Goal: Task Accomplishment & Management: Use online tool/utility

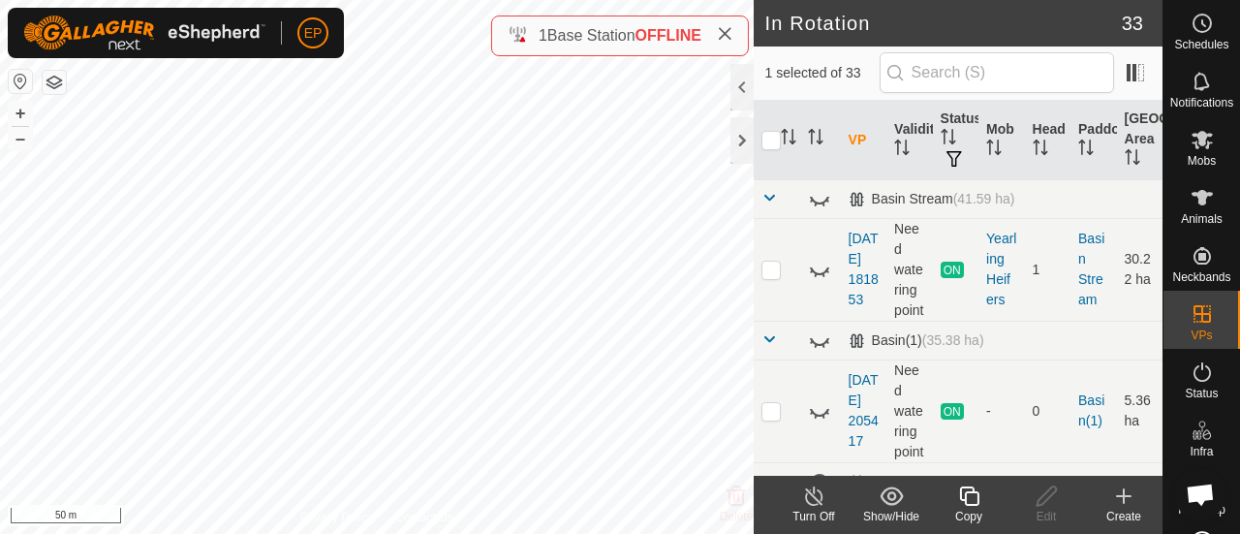
checkbox input "true"
checkbox input "false"
checkbox input "true"
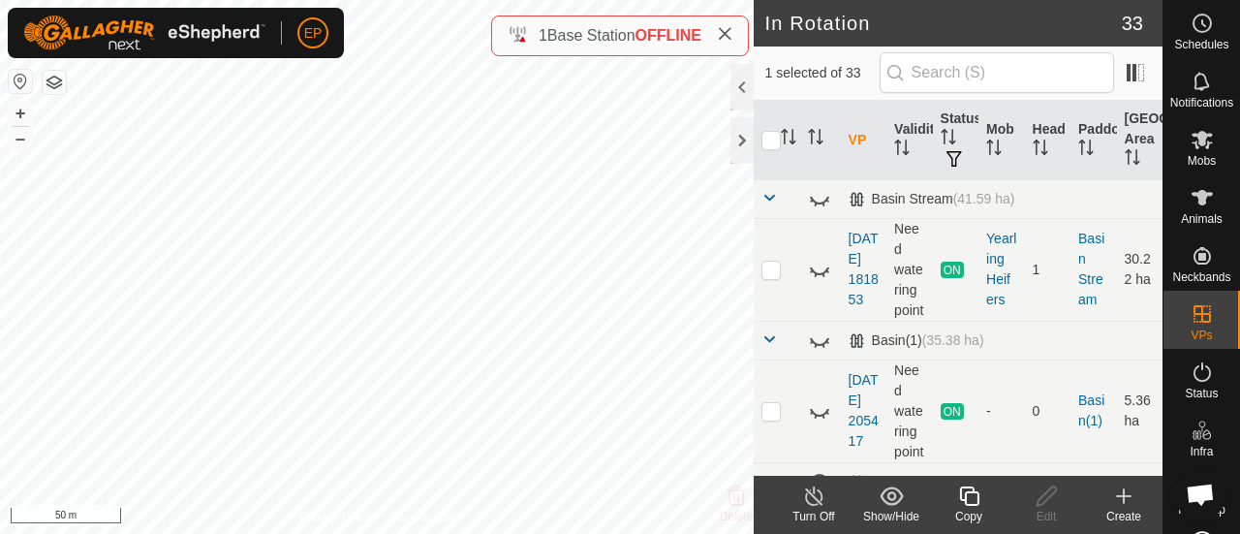
checkbox input "false"
checkbox input "true"
checkbox input "false"
checkbox input "true"
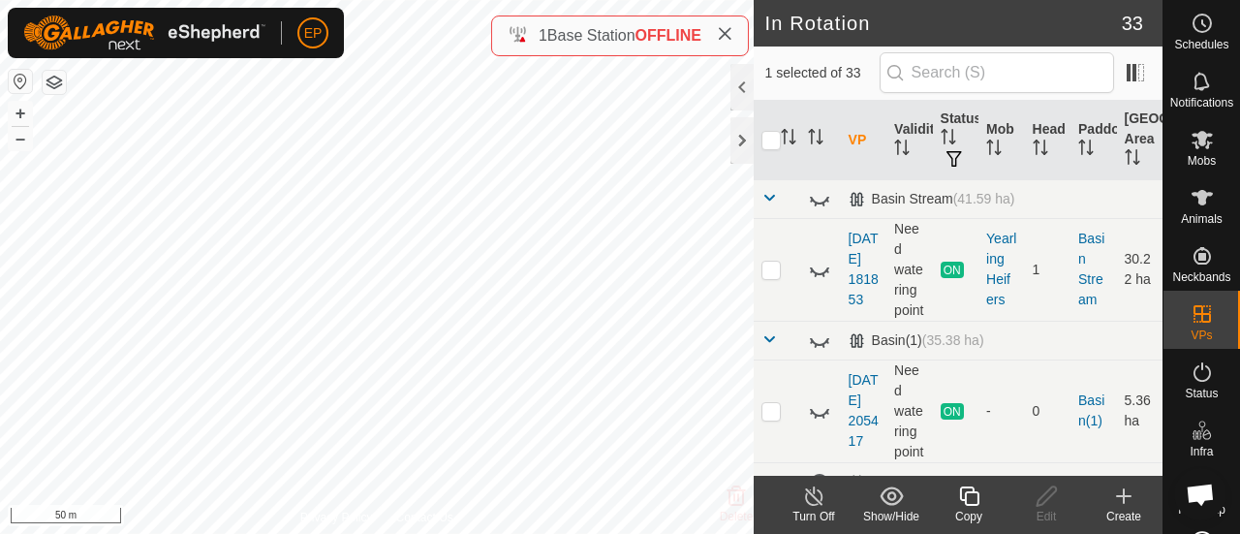
checkbox input "true"
checkbox input "false"
click at [973, 502] on icon at bounding box center [969, 495] width 24 height 23
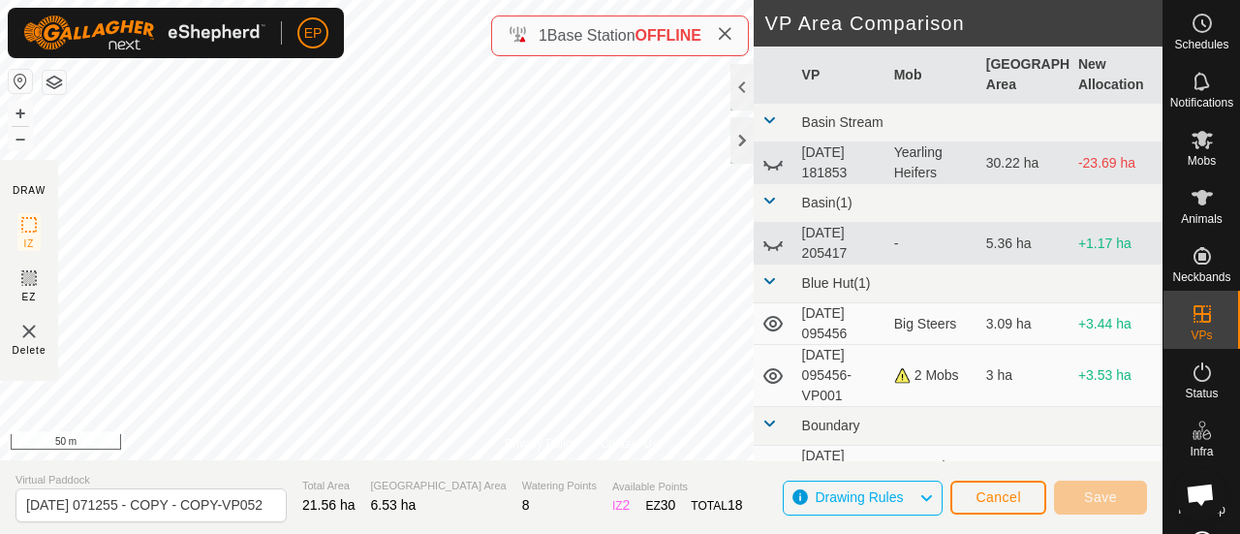
click at [641, 49] on div "Privacy Policy Contact Us NB2814884750 2814884750 calved cow paddock [DATE] 213…" at bounding box center [581, 267] width 1162 height 534
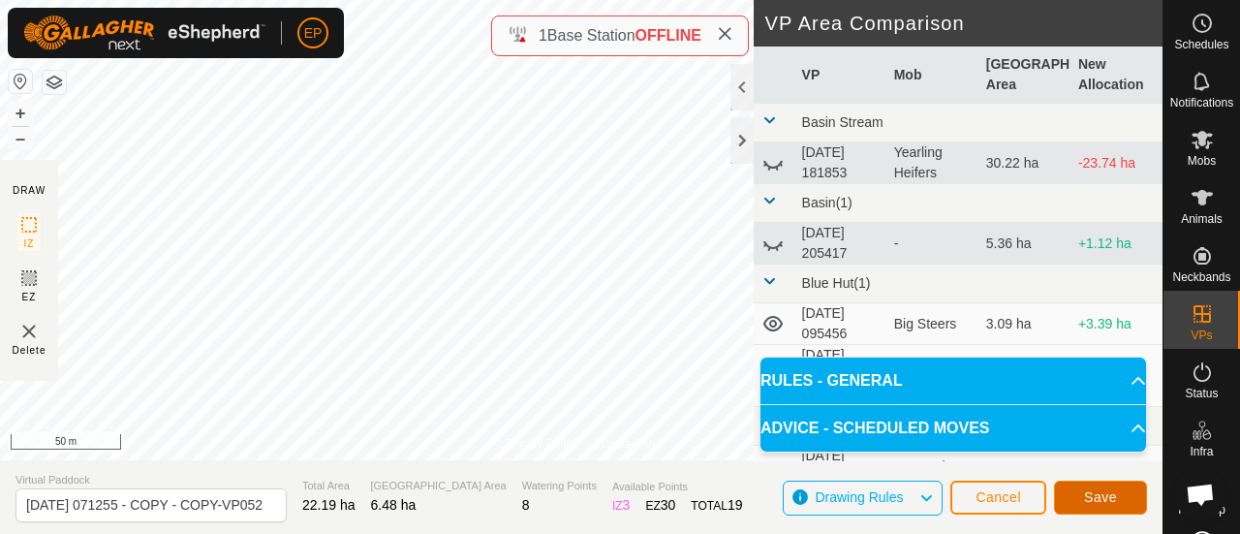
click at [1076, 487] on button "Save" at bounding box center [1100, 497] width 93 height 34
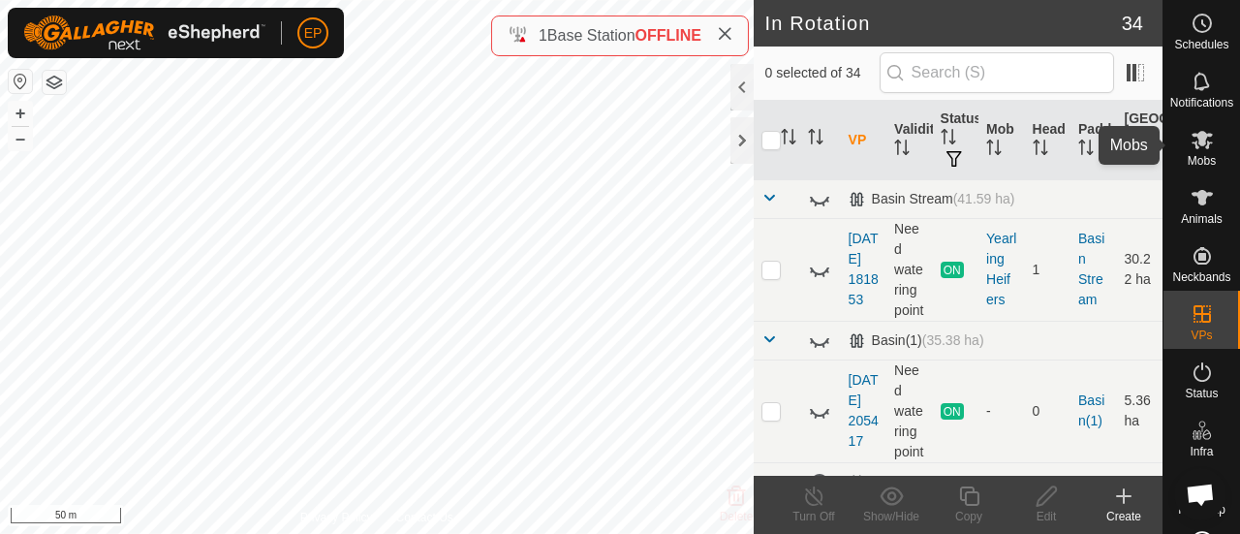
click at [1187, 156] on span "Mobs" at bounding box center [1201, 161] width 28 height 12
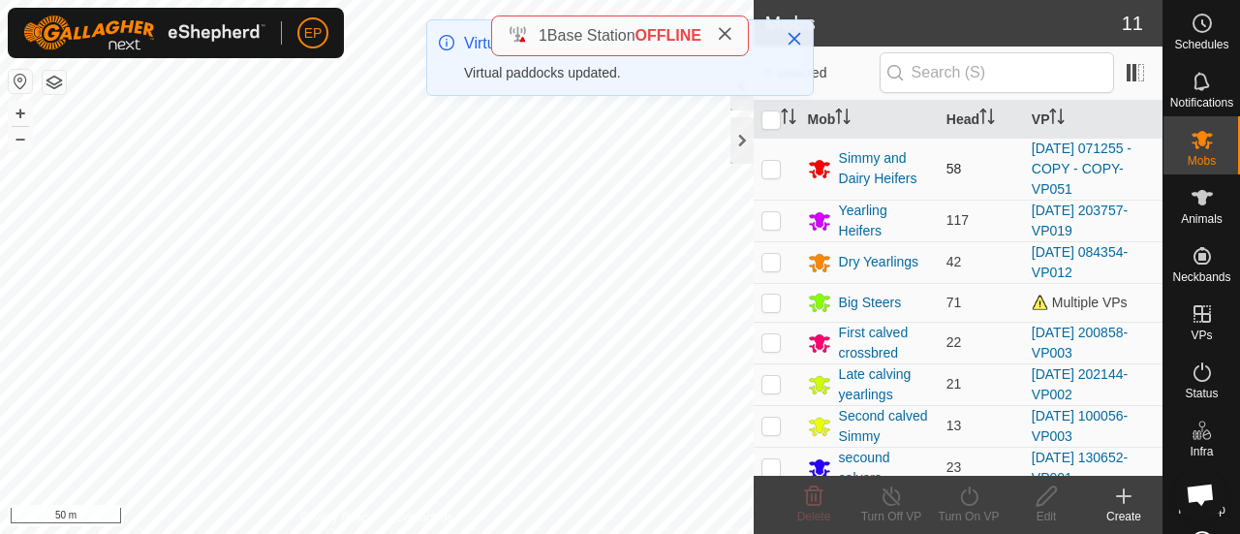
drag, startPoint x: 773, startPoint y: 166, endPoint x: 778, endPoint y: 152, distance: 14.4
click at [778, 152] on td at bounding box center [776, 169] width 46 height 62
checkbox input "true"
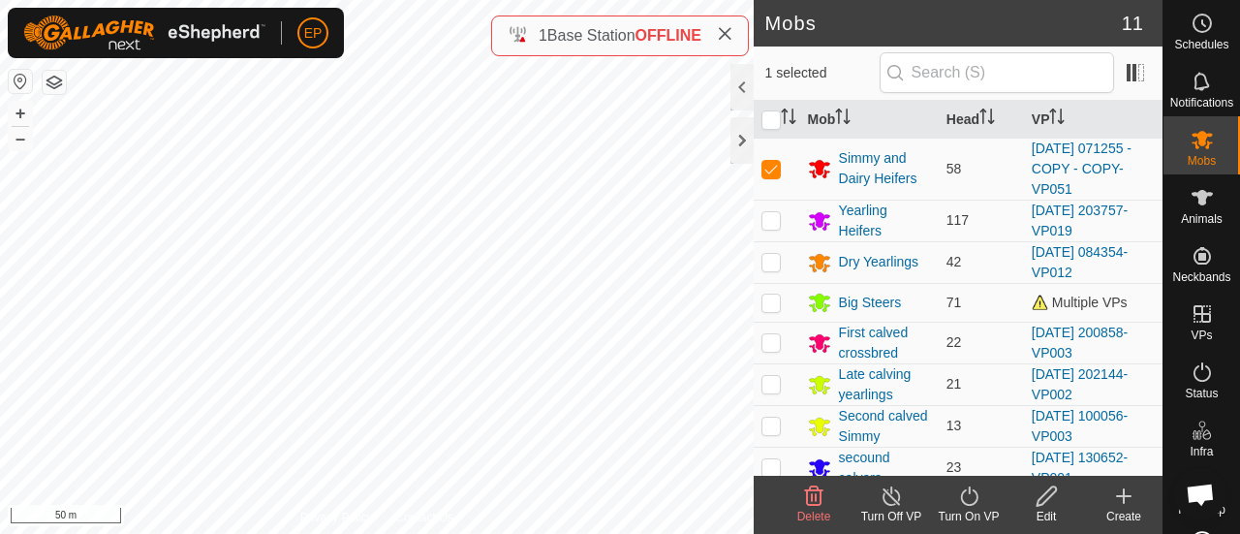
click at [965, 513] on div "Turn On VP" at bounding box center [968, 515] width 77 height 17
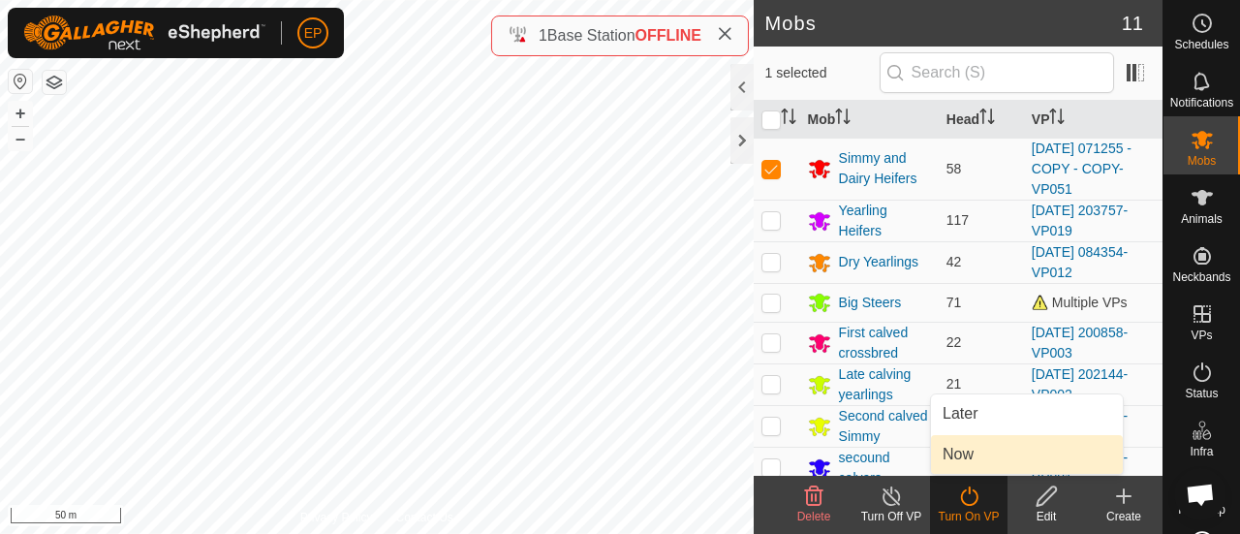
click at [961, 462] on link "Now" at bounding box center [1027, 454] width 192 height 39
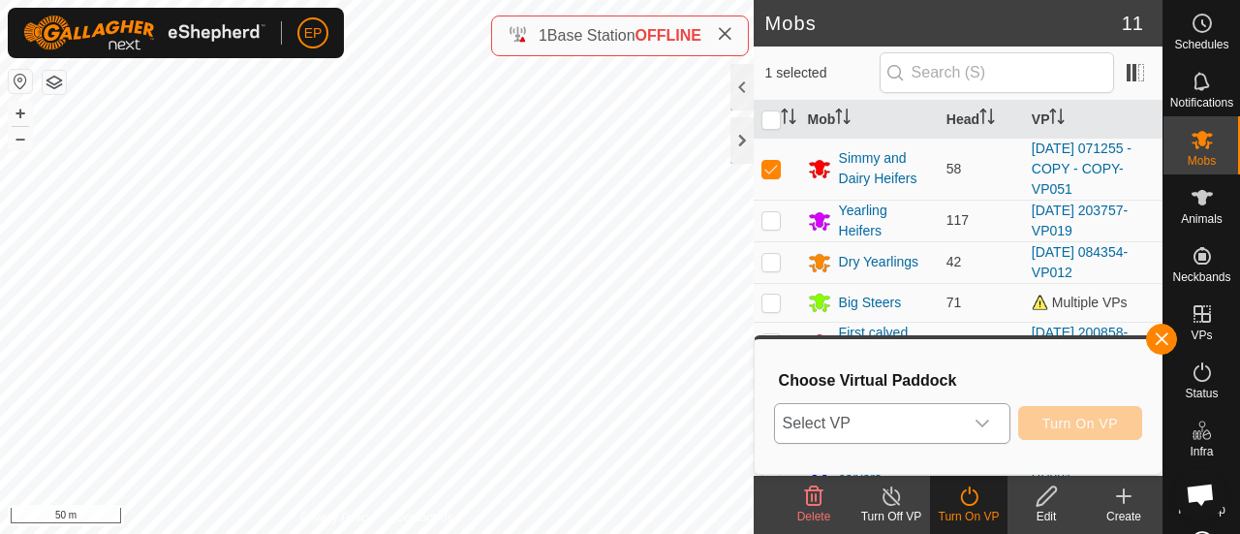
click at [932, 433] on span "Select VP" at bounding box center [869, 423] width 188 height 39
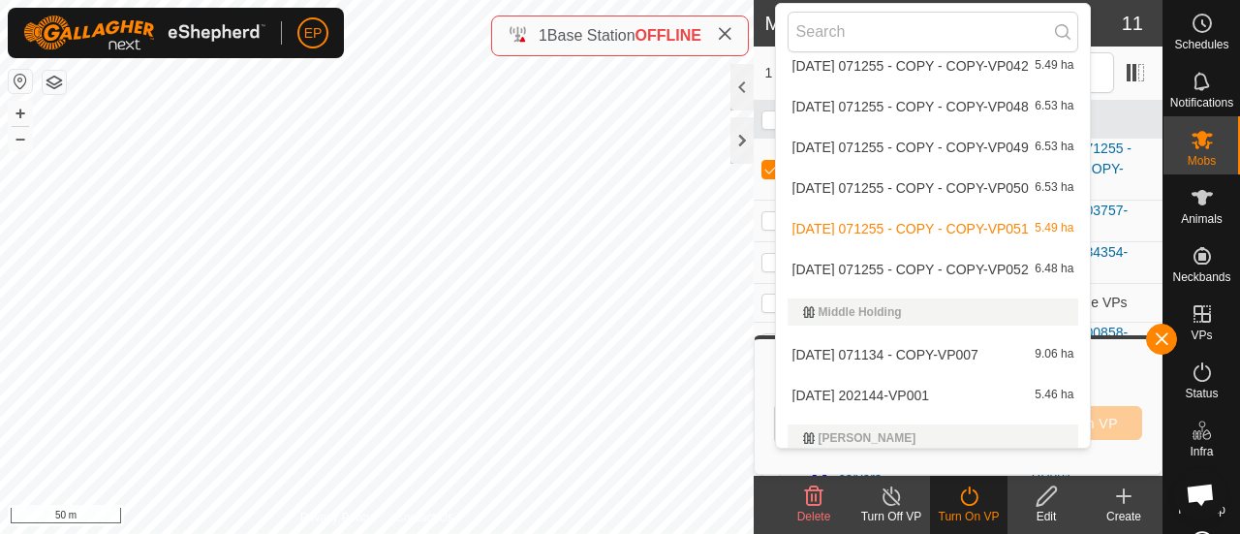
scroll to position [1236, 0]
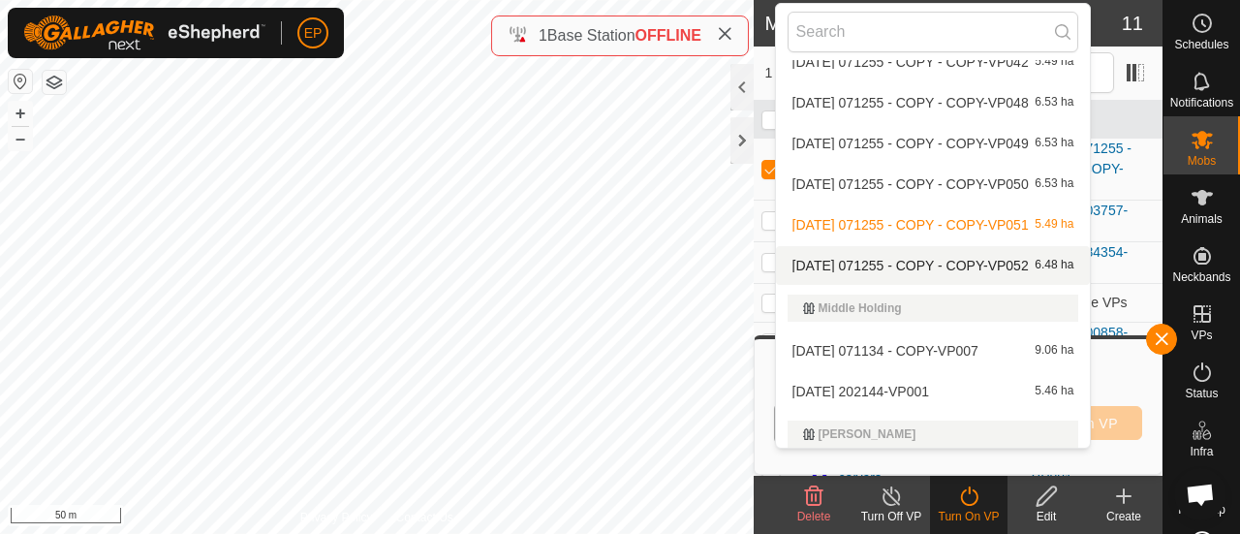
click at [1013, 257] on li "[DATE] 071255 - COPY - COPY-VP052 6.48 ha" at bounding box center [933, 265] width 315 height 39
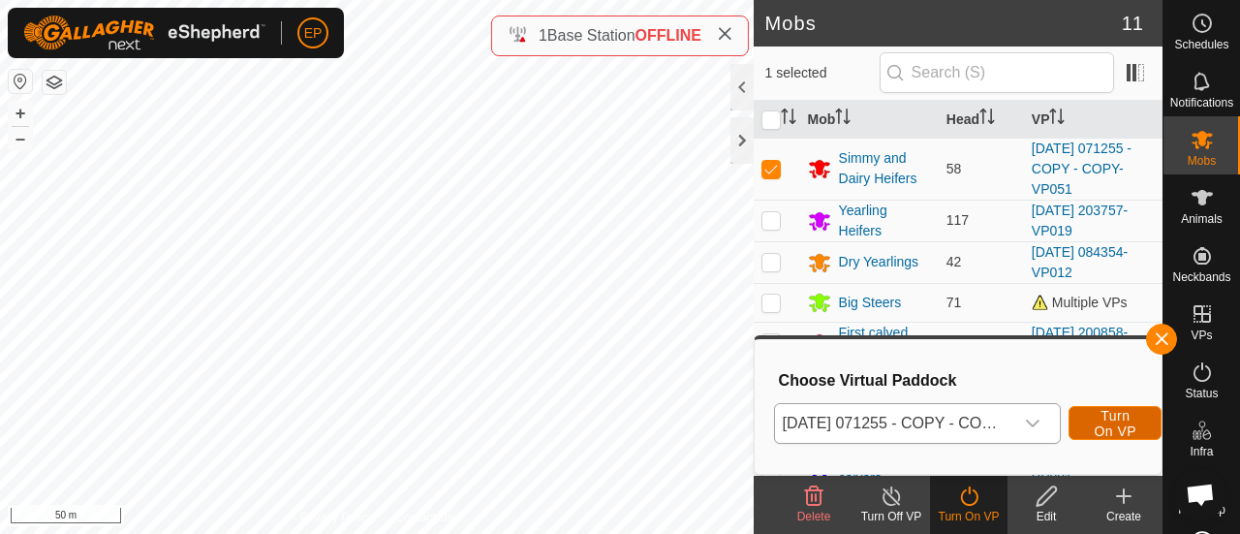
click at [1122, 419] on span "Turn On VP" at bounding box center [1114, 423] width 45 height 31
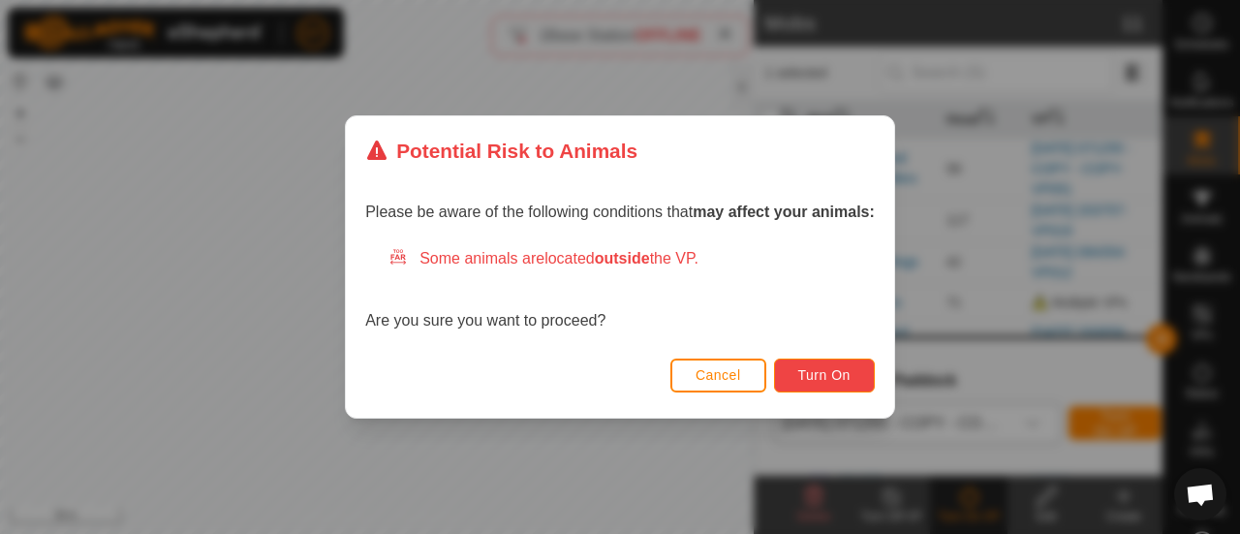
click at [830, 379] on span "Turn On" at bounding box center [824, 374] width 52 height 15
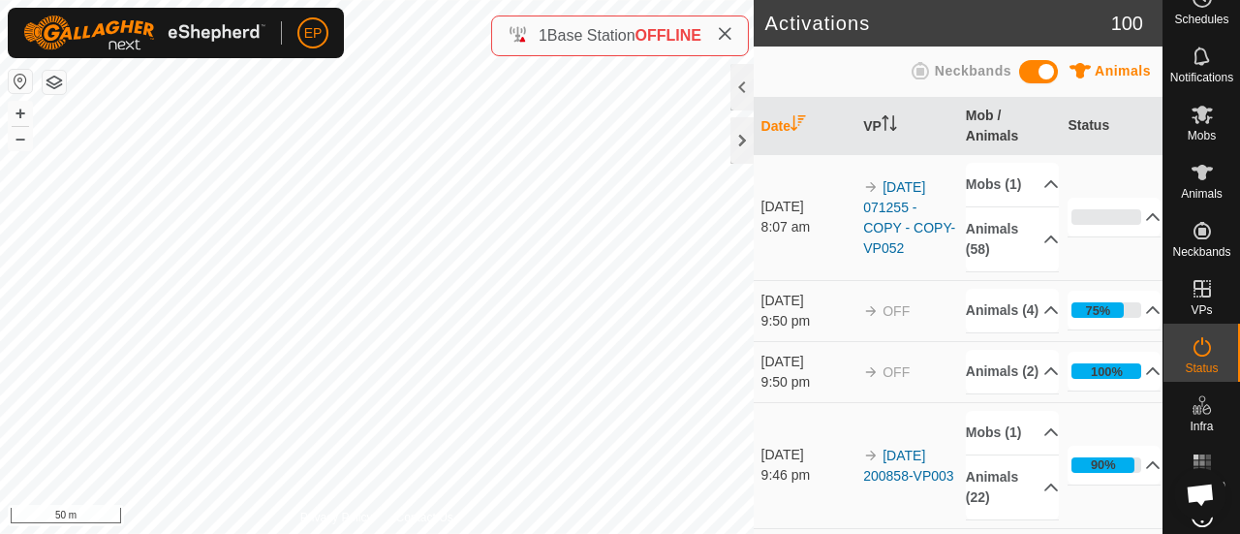
scroll to position [62, 0]
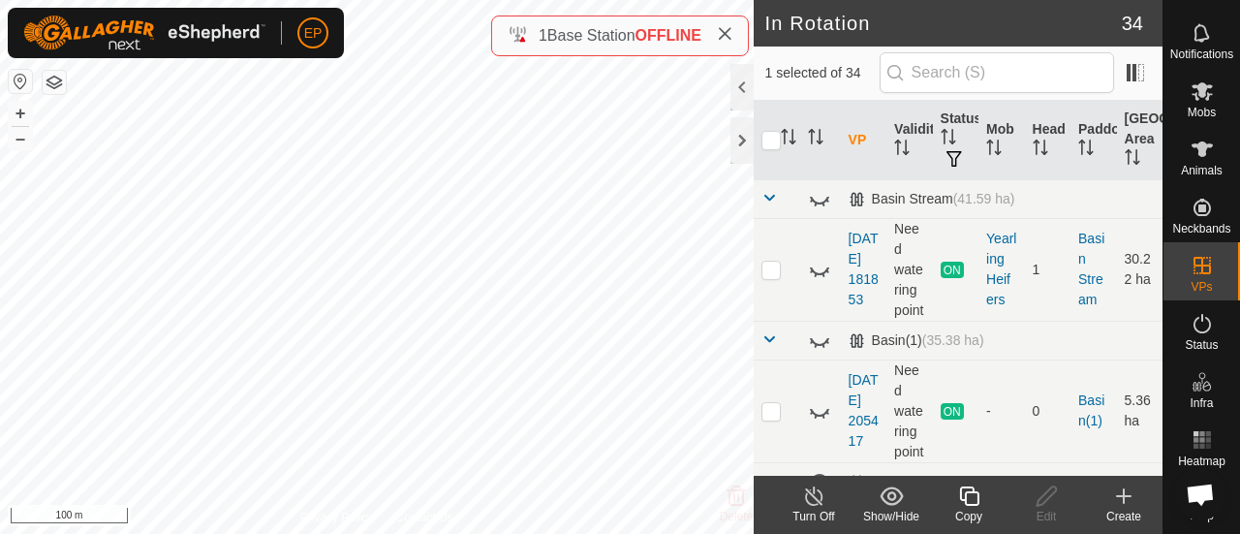
click at [966, 493] on icon at bounding box center [968, 495] width 19 height 19
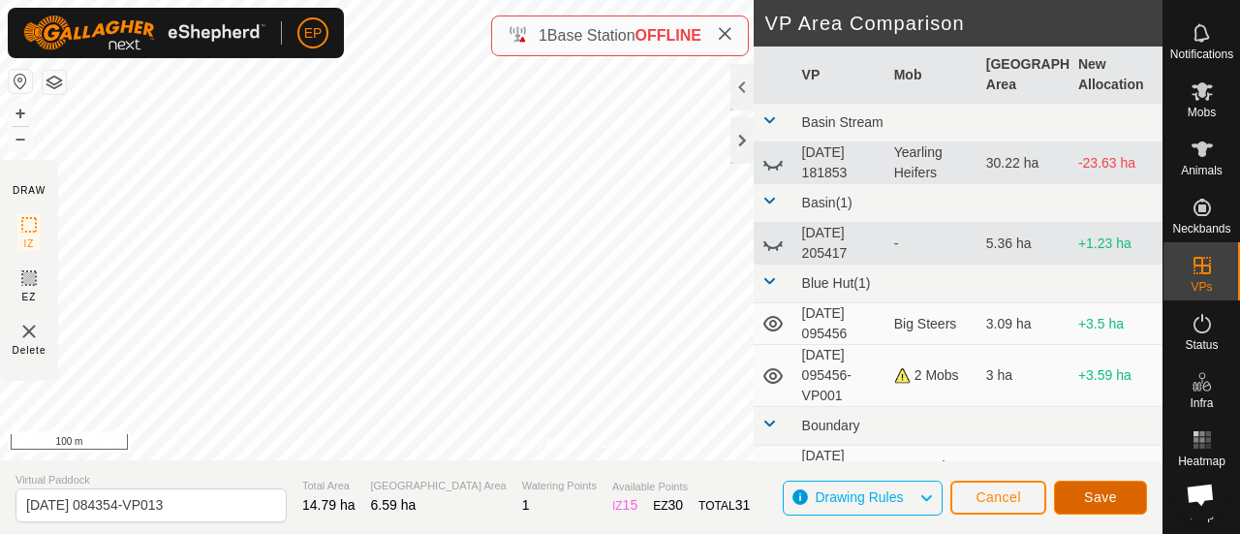
click at [1096, 487] on button "Save" at bounding box center [1100, 497] width 93 height 34
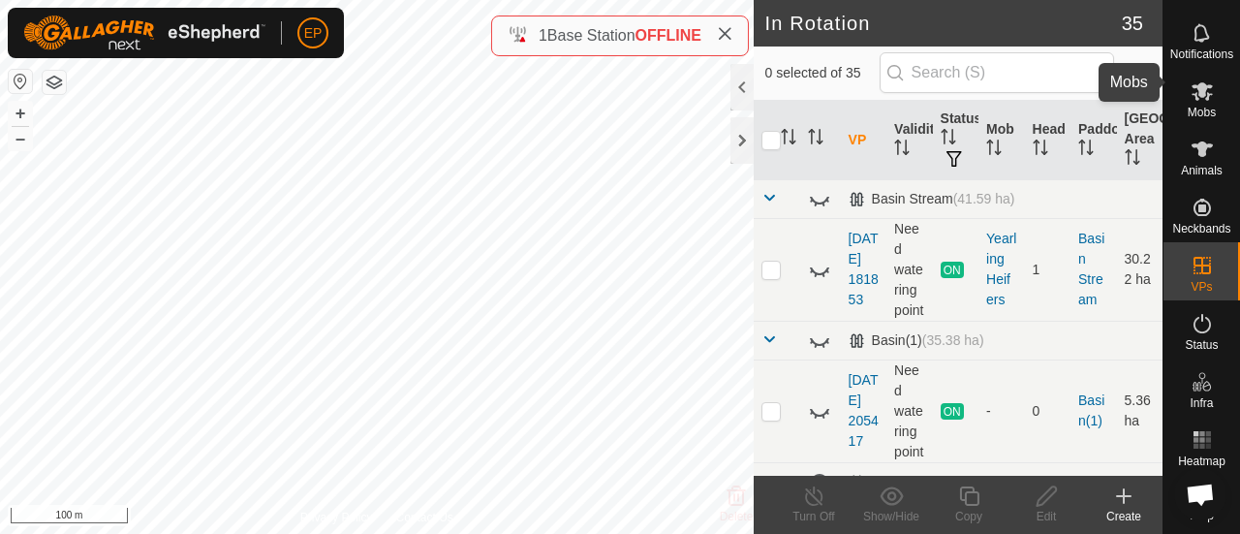
click at [1192, 82] on icon at bounding box center [1201, 91] width 21 height 18
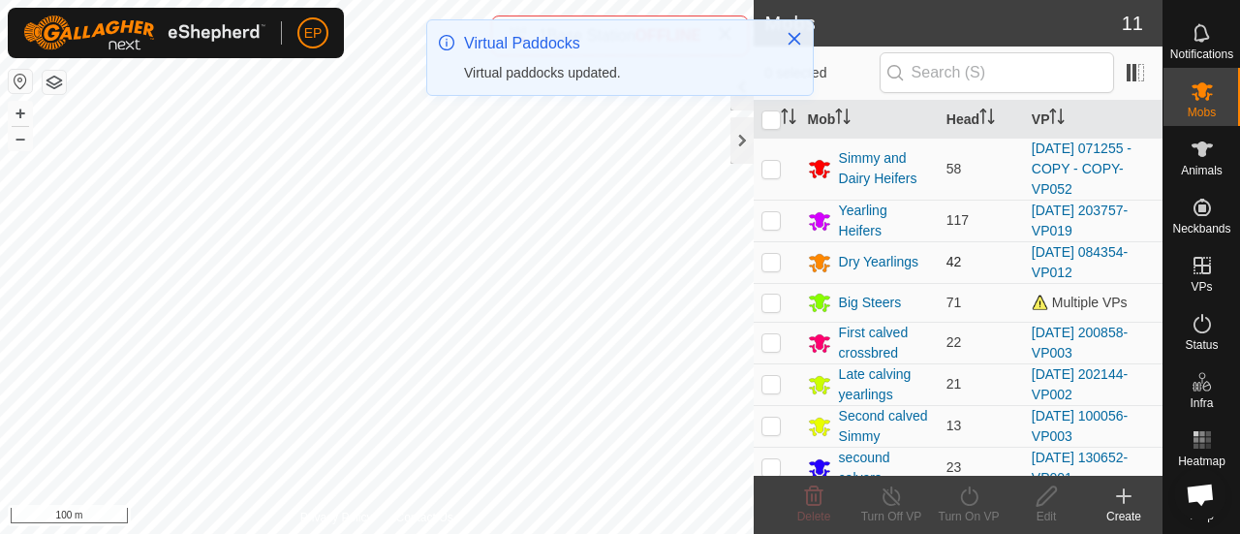
click at [775, 255] on p-checkbox at bounding box center [770, 261] width 19 height 15
checkbox input "true"
click at [967, 508] on div "Turn On VP" at bounding box center [968, 515] width 77 height 17
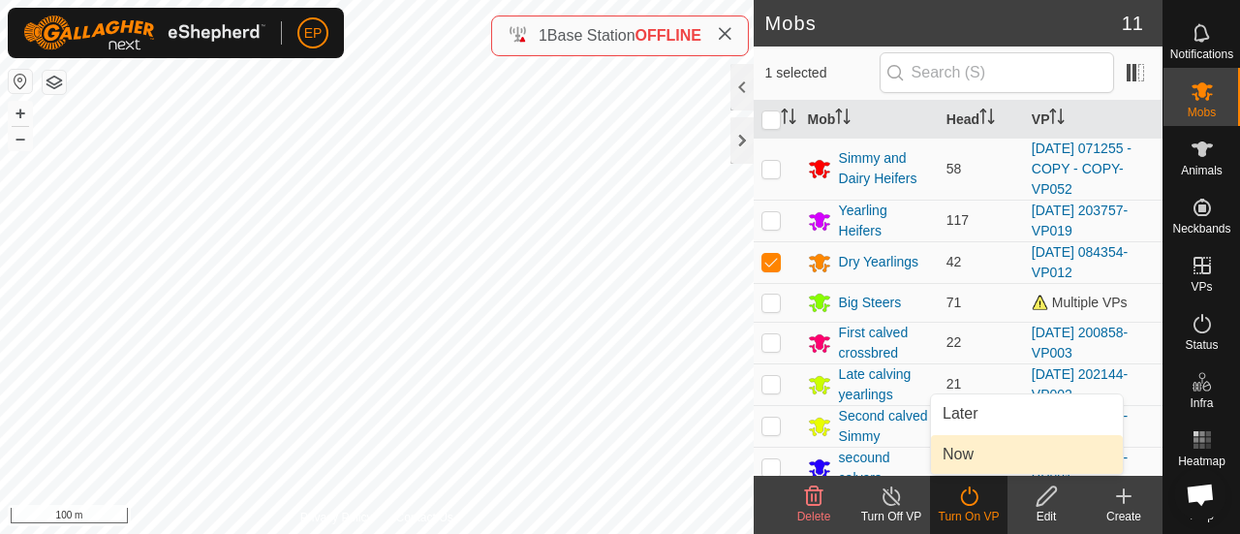
click at [960, 460] on link "Now" at bounding box center [1027, 454] width 192 height 39
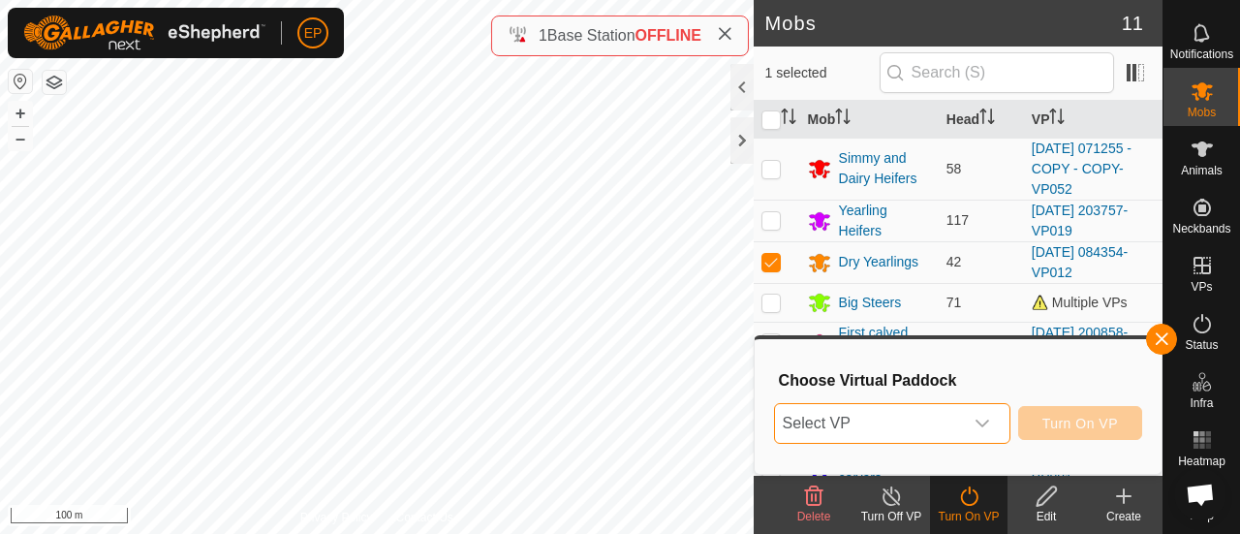
click at [920, 414] on span "Select VP" at bounding box center [869, 423] width 188 height 39
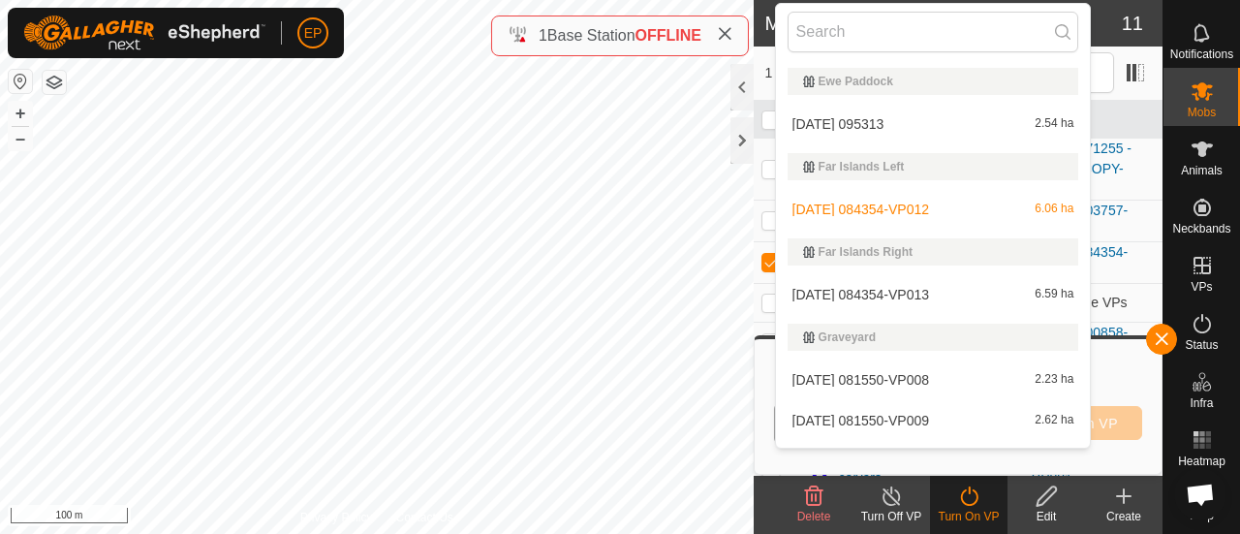
scroll to position [612, 0]
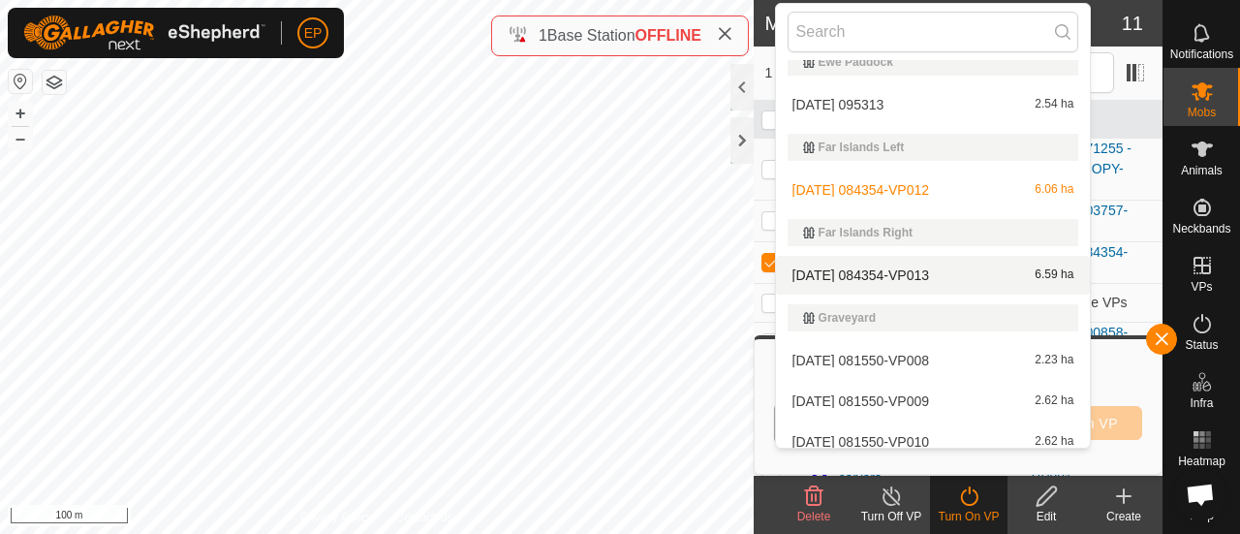
click at [891, 269] on li "[DATE] 084354-VP013 6.59 ha" at bounding box center [933, 275] width 315 height 39
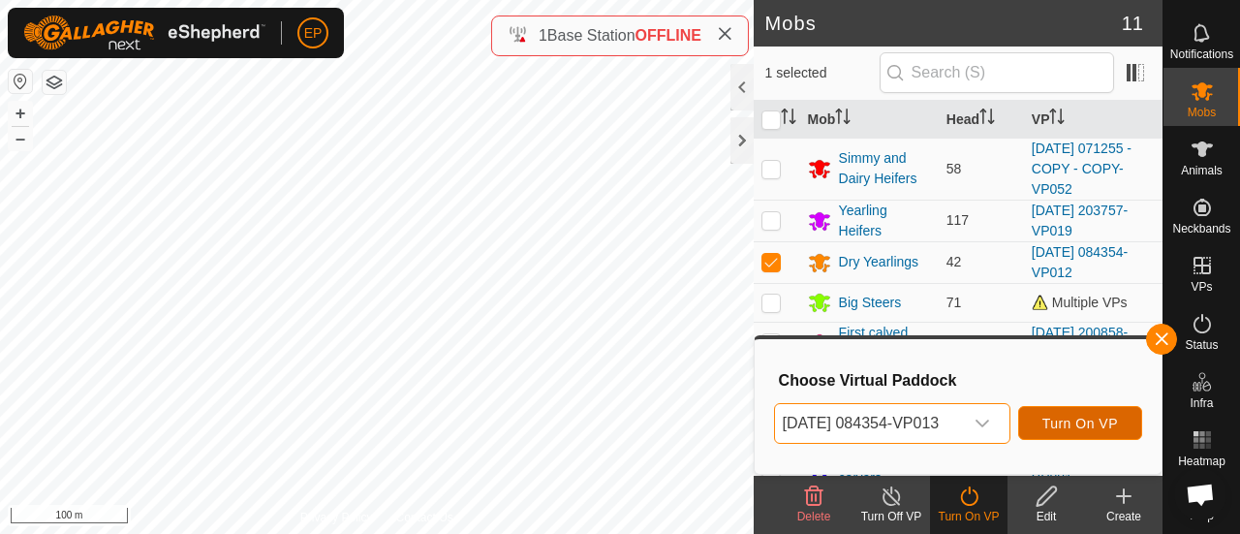
click at [1089, 427] on span "Turn On VP" at bounding box center [1080, 422] width 76 height 15
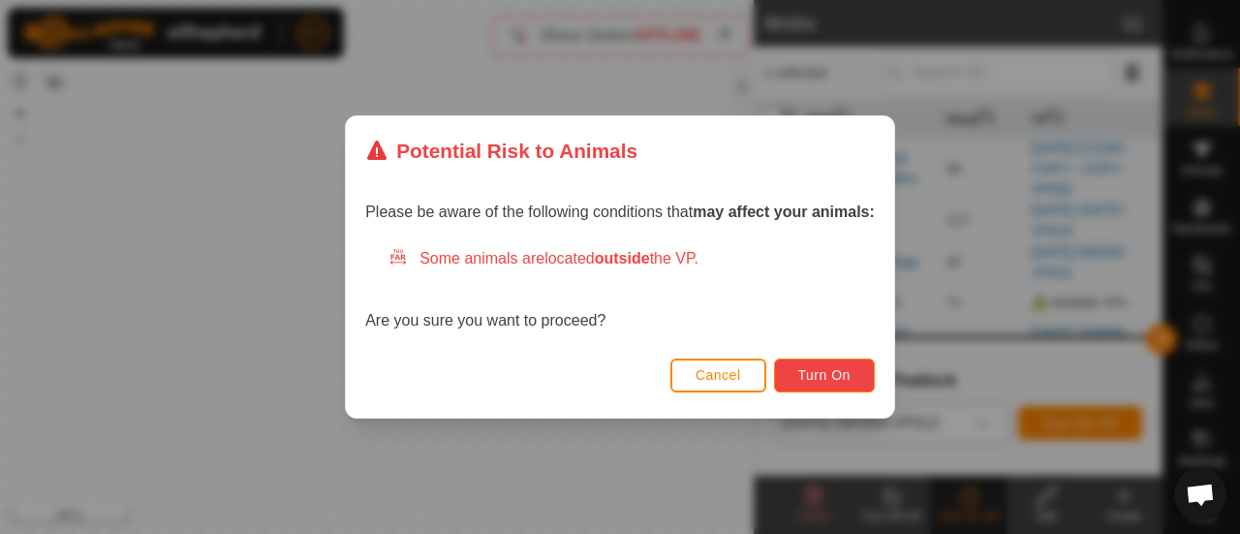
click at [835, 365] on button "Turn On" at bounding box center [824, 375] width 101 height 34
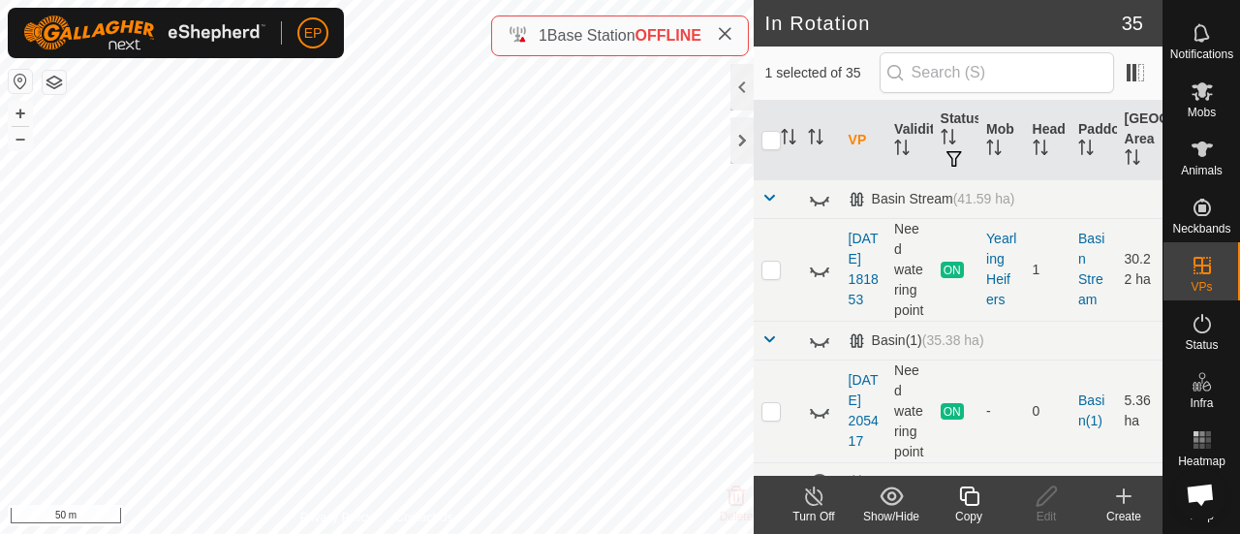
click at [969, 496] on icon at bounding box center [969, 495] width 24 height 23
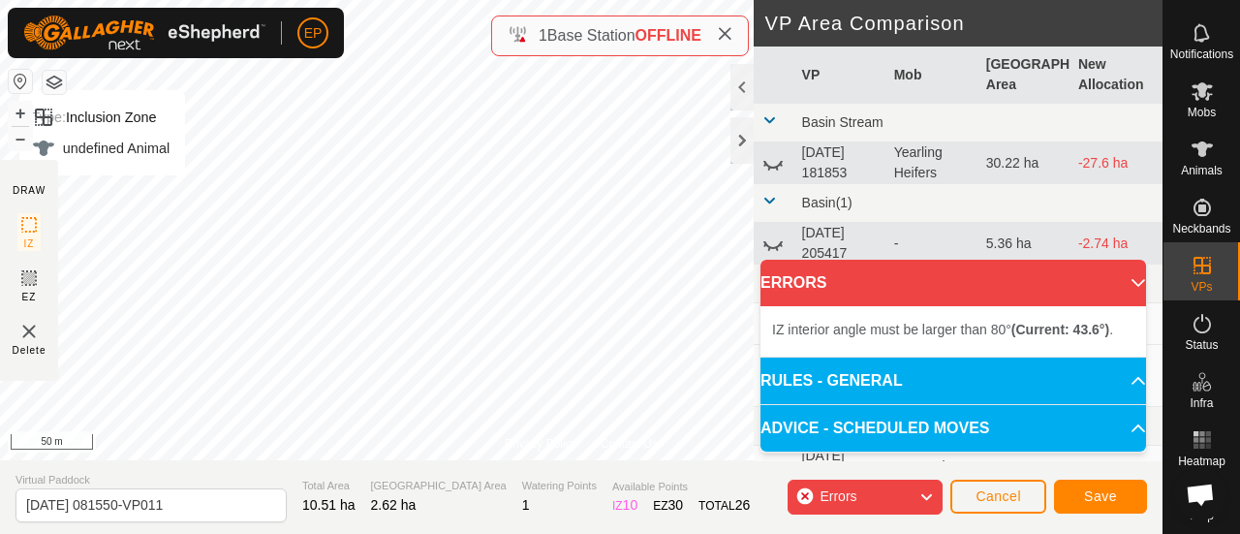
click at [56, 79] on button "button" at bounding box center [54, 82] width 23 height 23
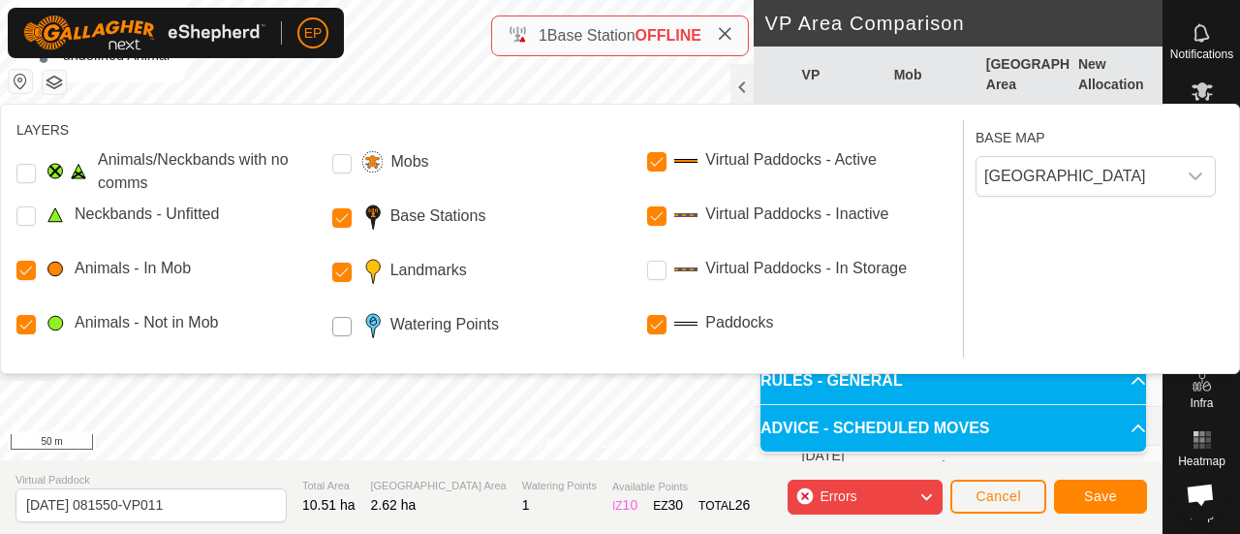
click at [343, 328] on Points "Watering Points" at bounding box center [341, 326] width 19 height 19
click at [341, 328] on Points "Watering Points" at bounding box center [341, 326] width 19 height 19
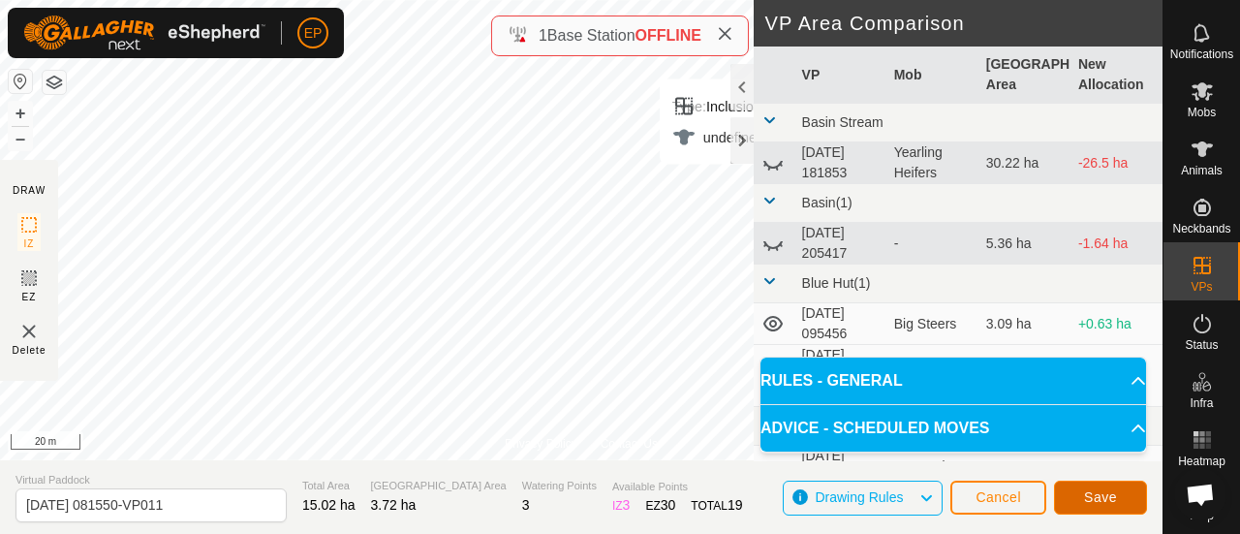
click at [1094, 497] on span "Save" at bounding box center [1100, 496] width 33 height 15
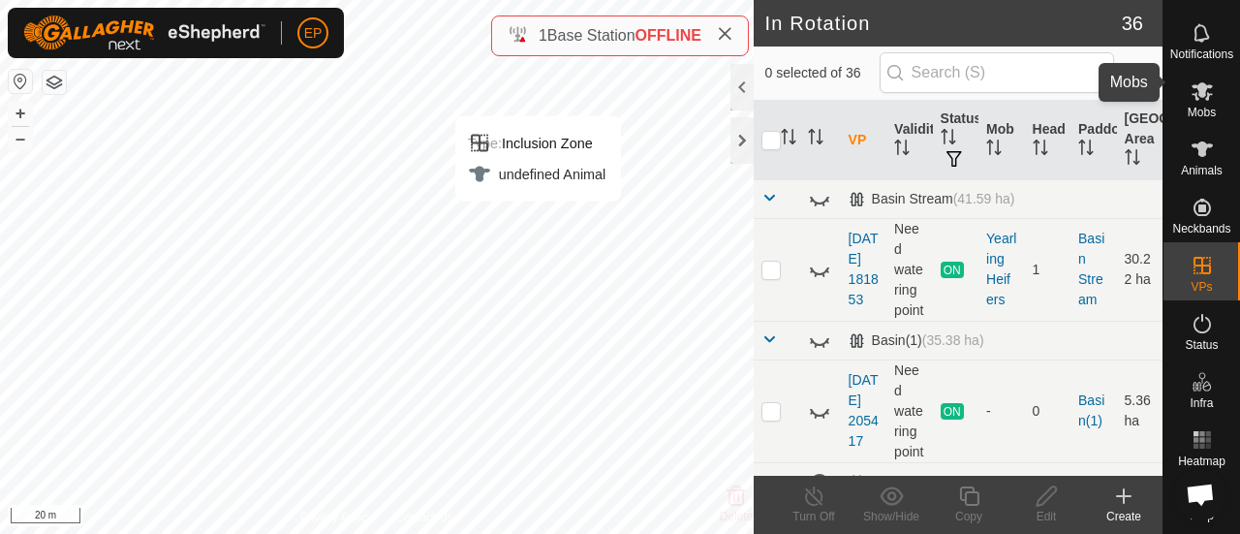
click at [1191, 84] on icon at bounding box center [1201, 90] width 23 height 23
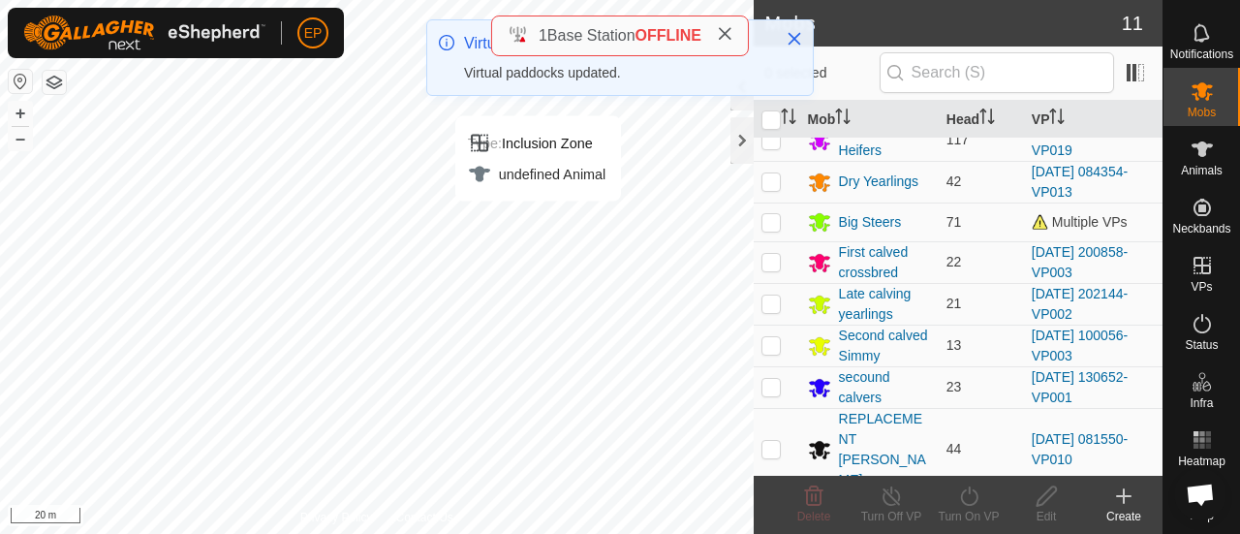
scroll to position [151, 0]
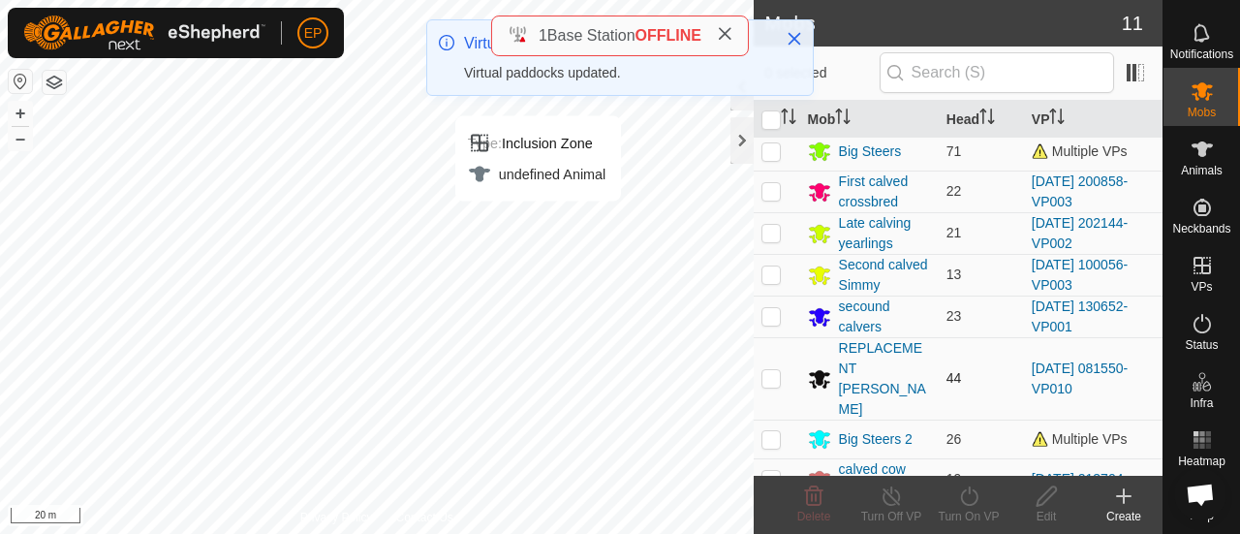
click at [769, 370] on p-checkbox at bounding box center [770, 377] width 19 height 15
checkbox input "true"
click at [969, 503] on icon at bounding box center [969, 495] width 24 height 23
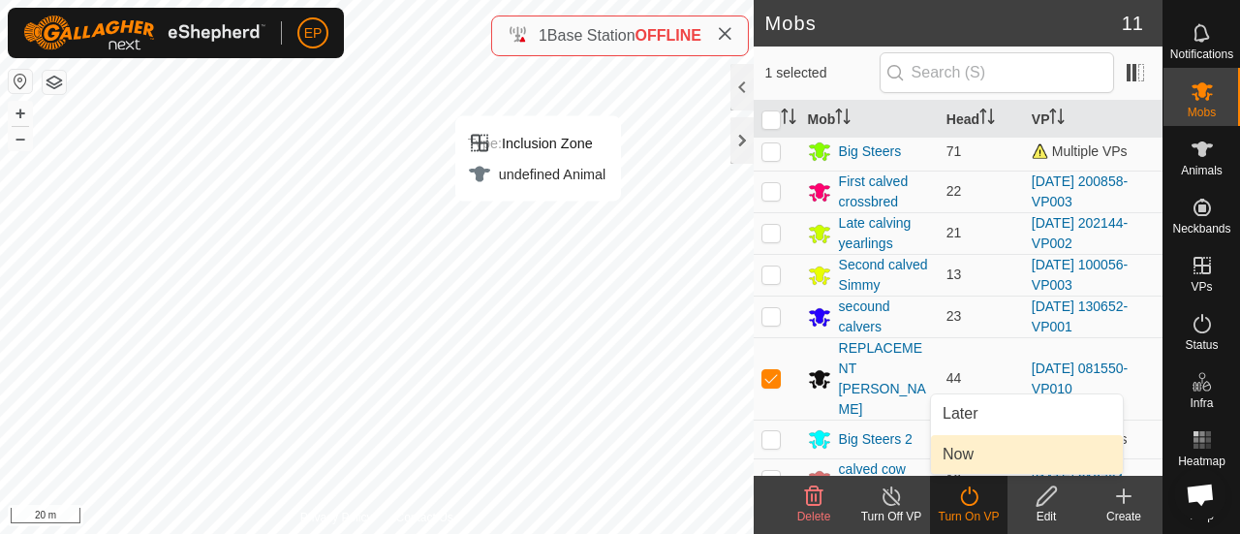
click at [963, 458] on link "Now" at bounding box center [1027, 454] width 192 height 39
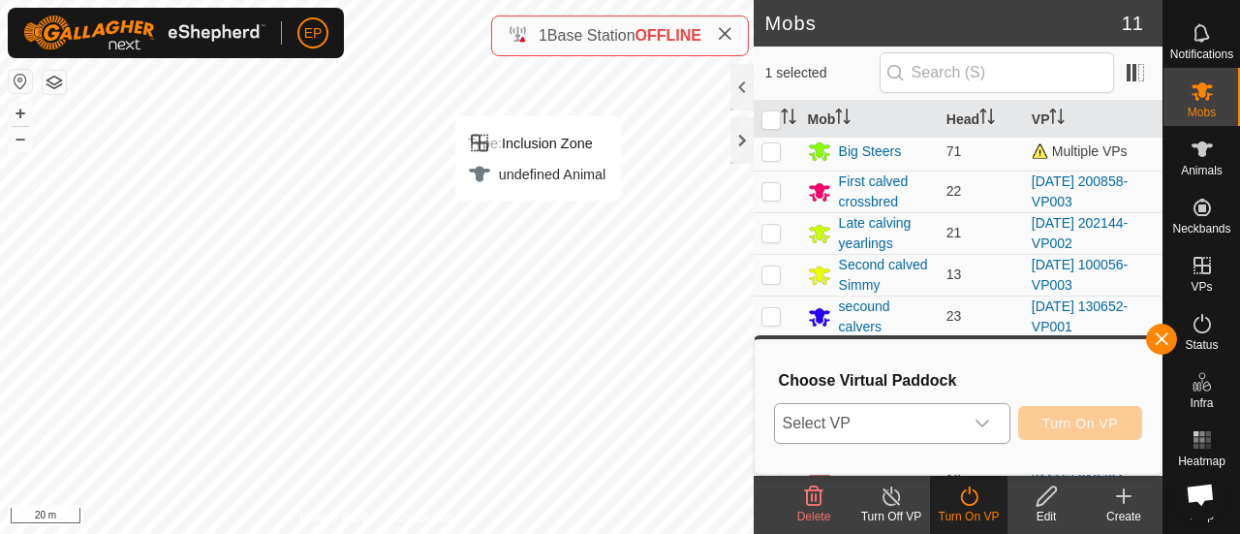
click at [891, 422] on span "Select VP" at bounding box center [869, 423] width 188 height 39
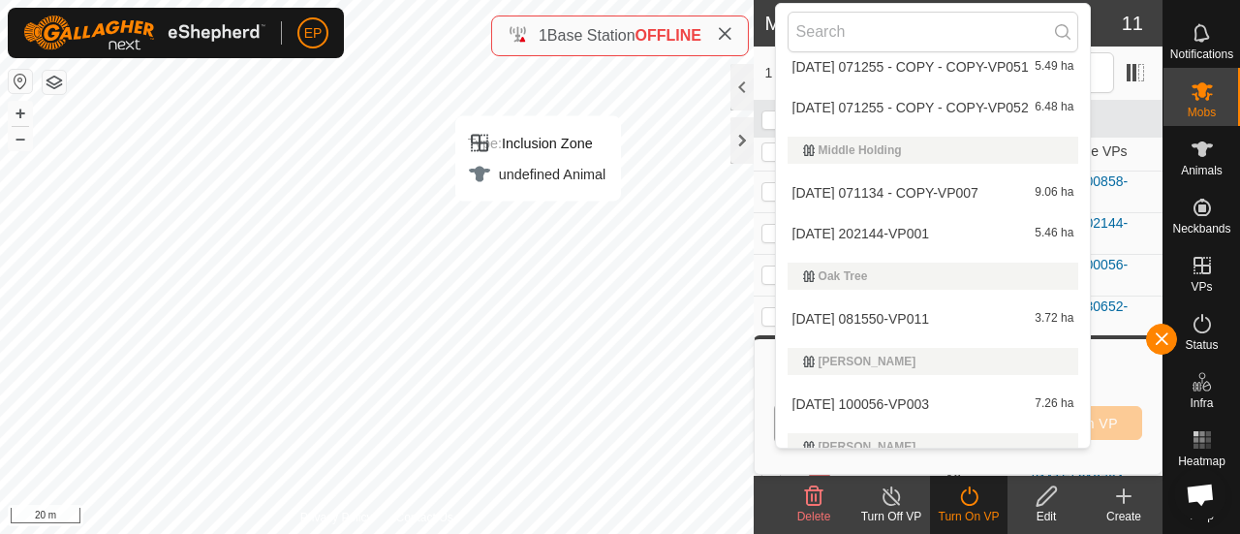
scroll to position [1537, 0]
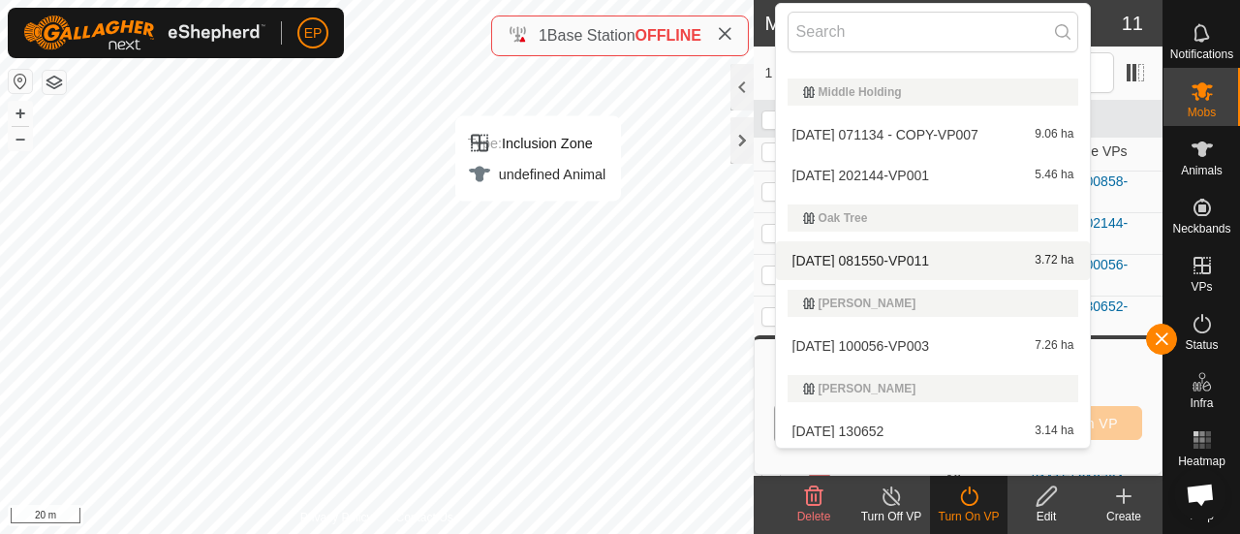
click at [930, 251] on li "[DATE] 081550-VP011 3.72 ha" at bounding box center [933, 260] width 315 height 39
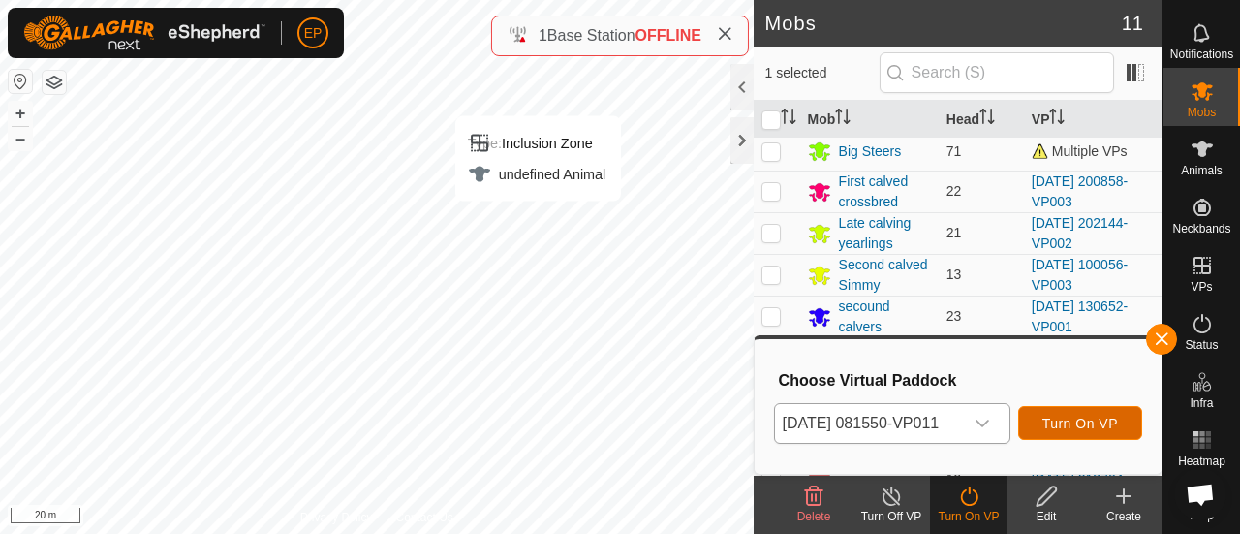
click at [1048, 414] on button "Turn On VP" at bounding box center [1080, 423] width 124 height 34
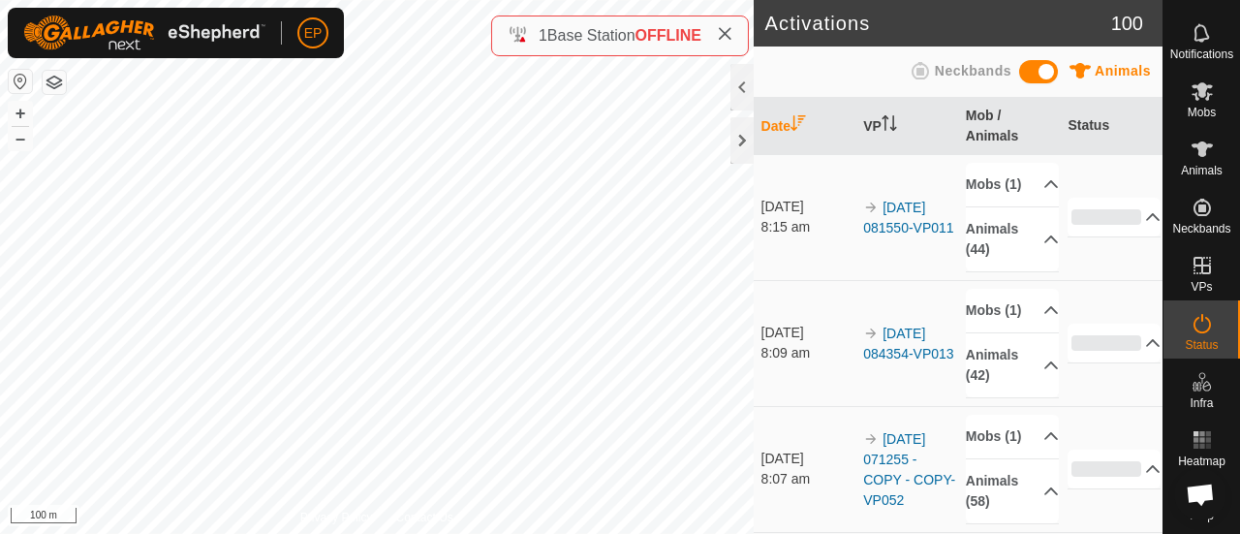
click at [60, 78] on button "button" at bounding box center [54, 82] width 23 height 23
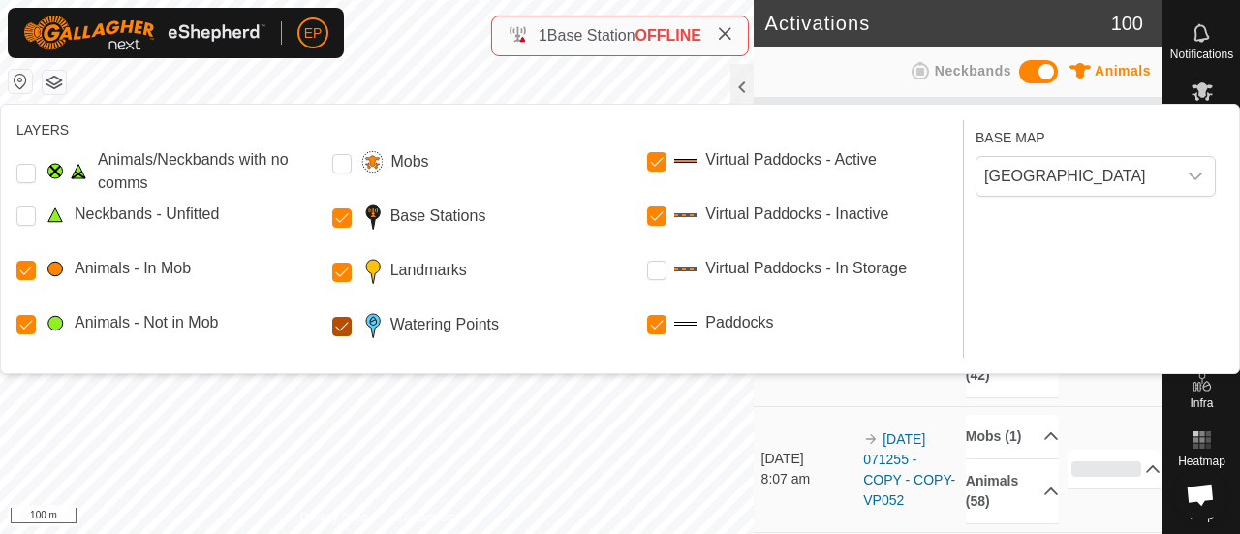
click at [345, 326] on Points "Watering Points" at bounding box center [341, 326] width 19 height 19
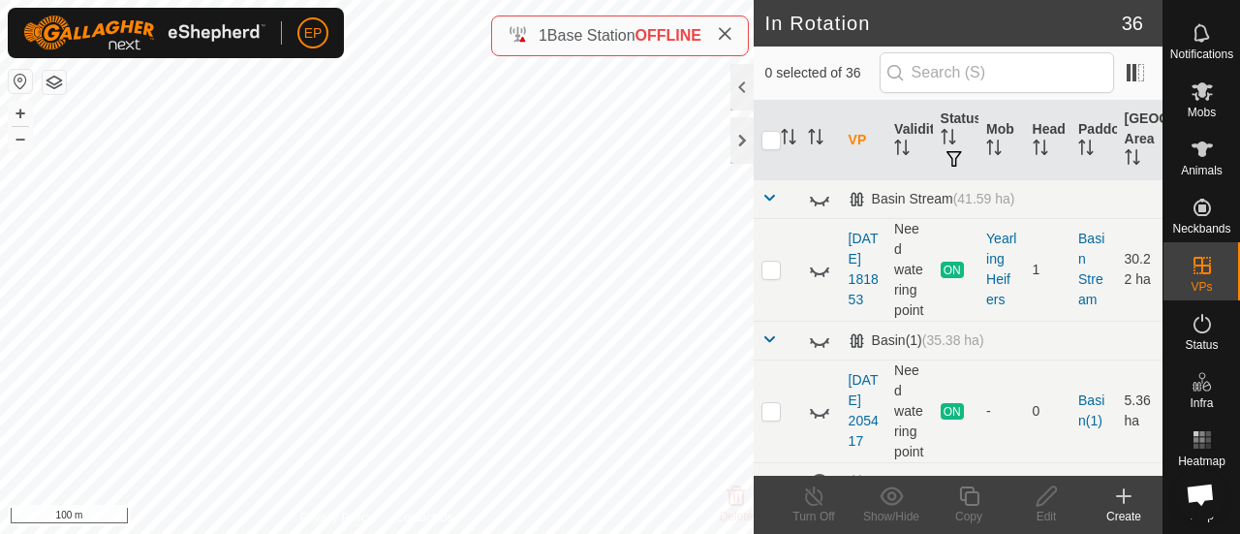
checkbox input "true"
click at [971, 507] on div "Copy" at bounding box center [968, 515] width 77 height 17
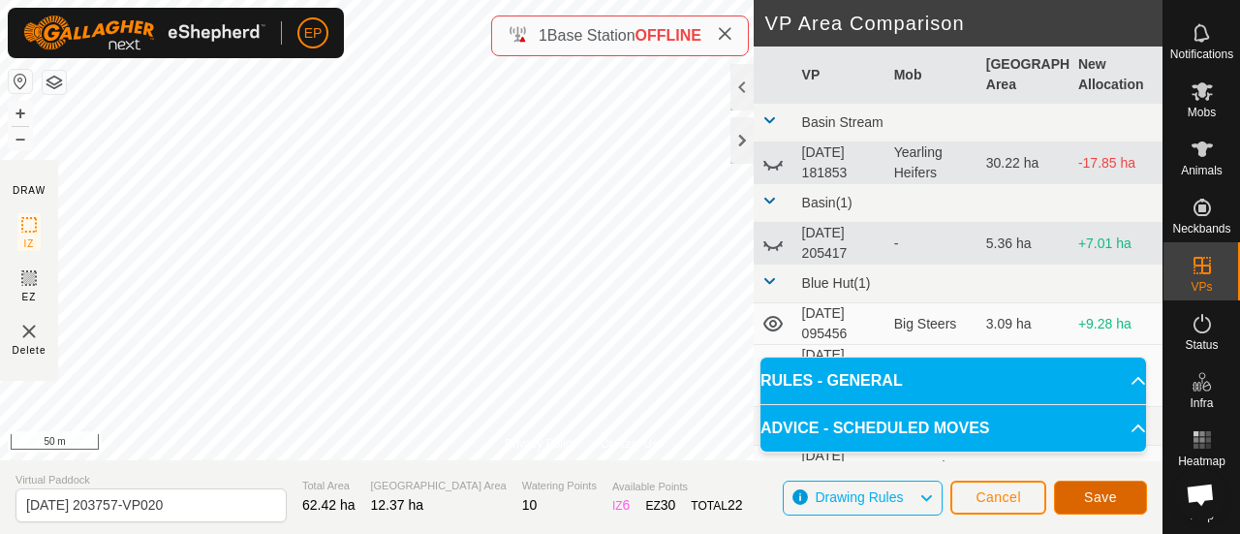
click at [1090, 493] on span "Save" at bounding box center [1100, 496] width 33 height 15
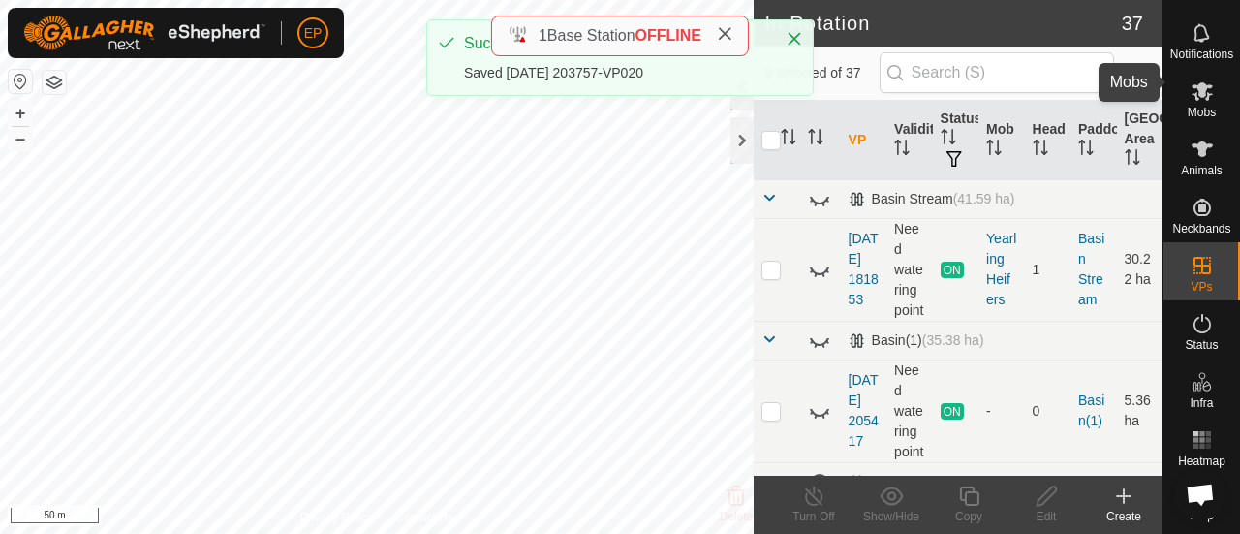
click at [1190, 88] on icon at bounding box center [1201, 90] width 23 height 23
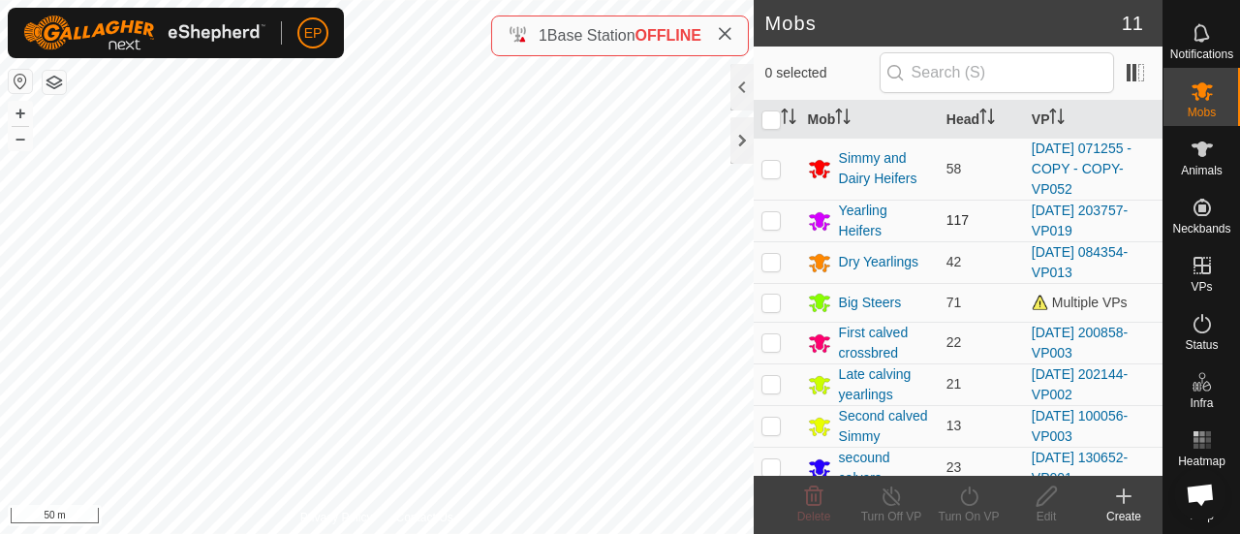
click at [773, 219] on p-checkbox at bounding box center [770, 219] width 19 height 15
checkbox input "true"
click at [954, 494] on turn-on-svg-icon at bounding box center [968, 495] width 77 height 23
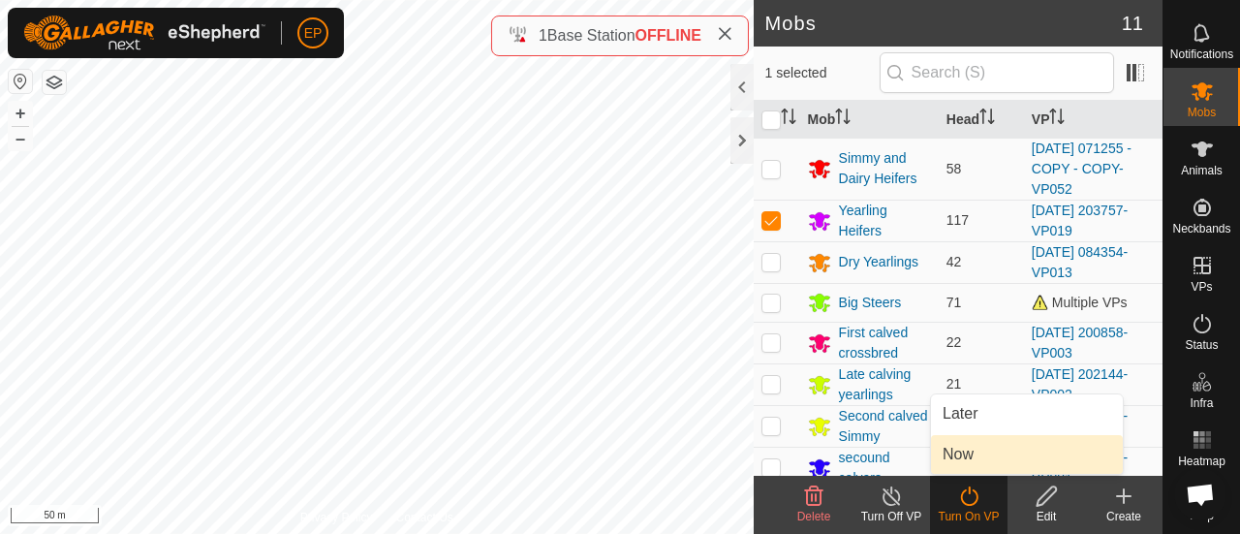
click at [954, 456] on link "Now" at bounding box center [1027, 454] width 192 height 39
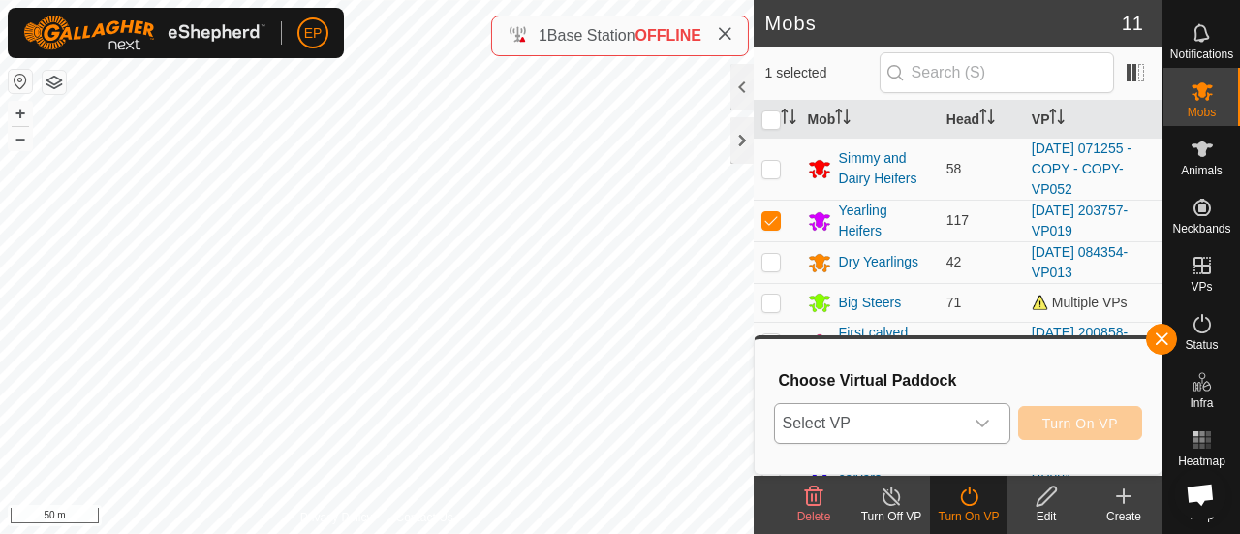
click at [981, 422] on icon "dropdown trigger" at bounding box center [981, 422] width 15 height 15
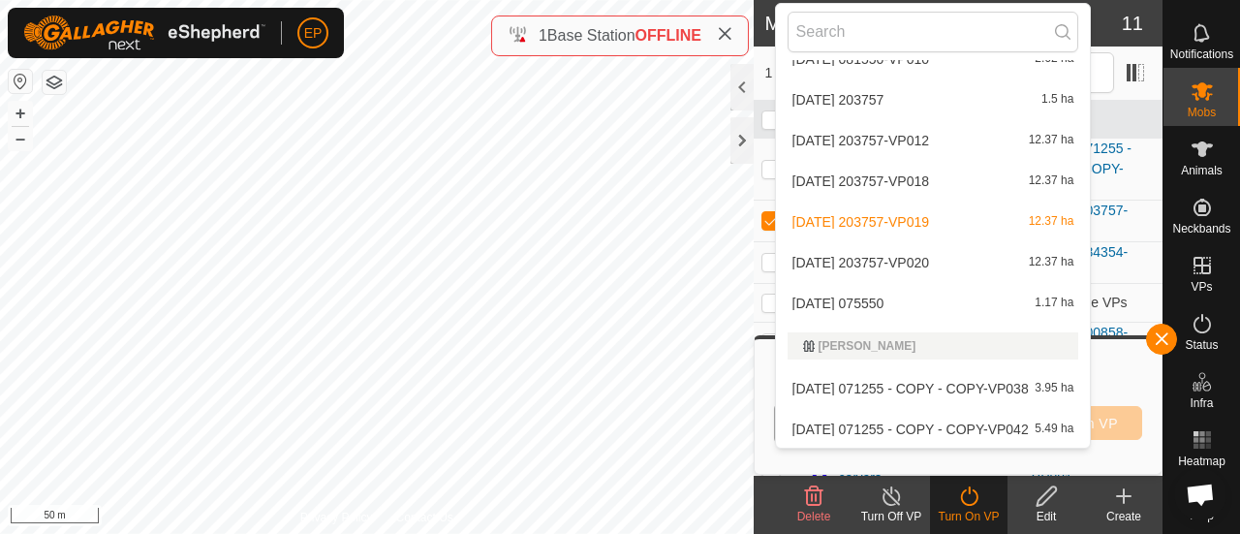
scroll to position [990, 0]
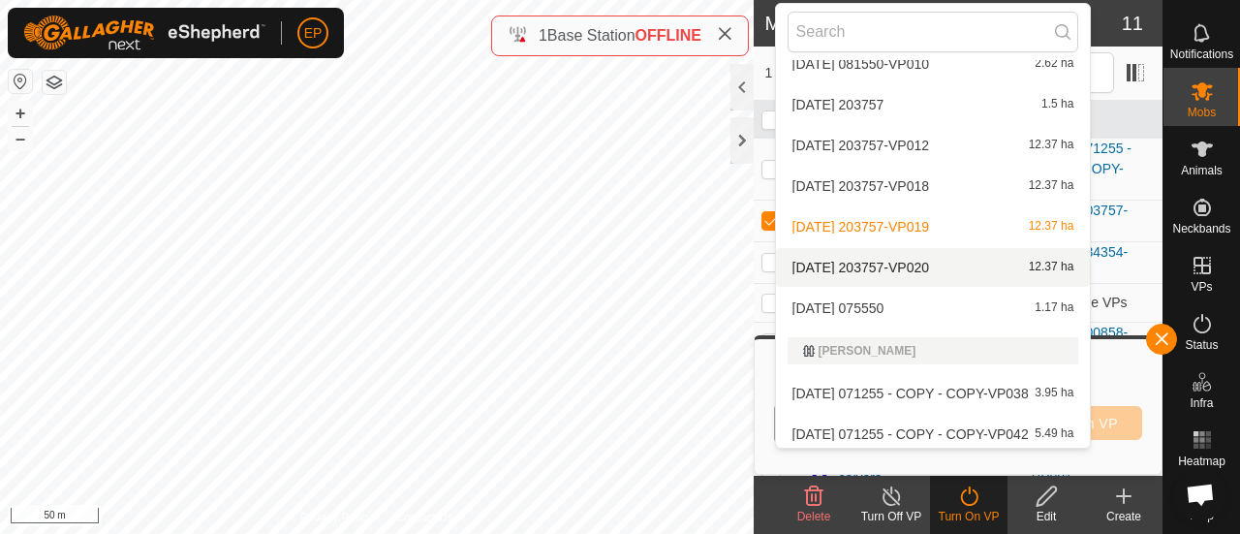
click at [842, 259] on li "[DATE] 203757-VP020 12.37 ha" at bounding box center [933, 267] width 315 height 39
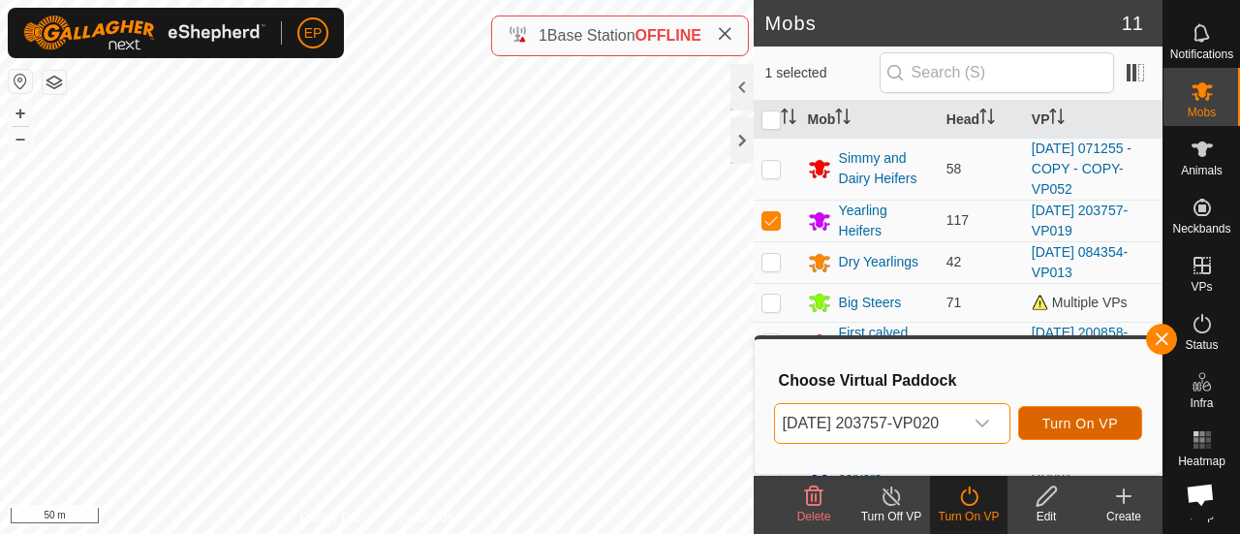
click at [1117, 406] on button "Turn On VP" at bounding box center [1080, 423] width 124 height 34
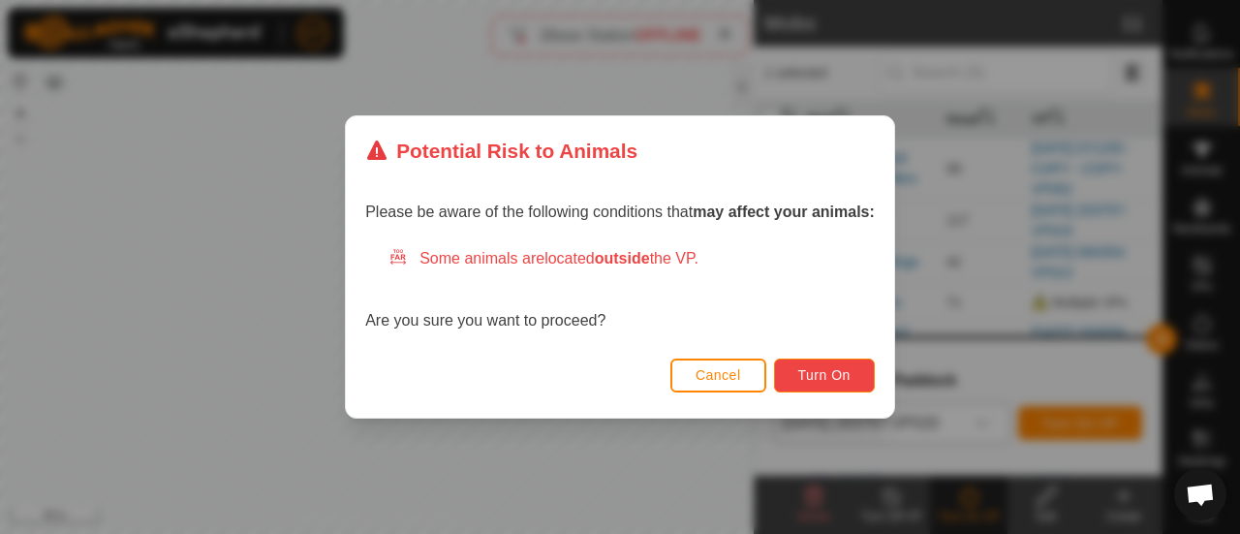
click at [830, 380] on span "Turn On" at bounding box center [824, 374] width 52 height 15
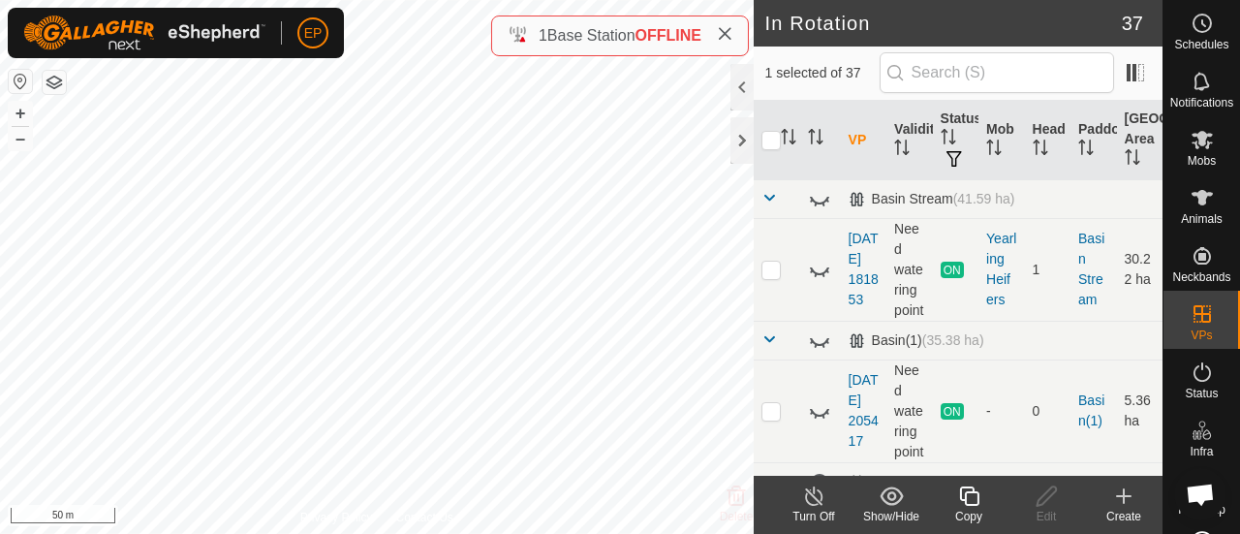
click at [969, 495] on icon at bounding box center [969, 495] width 24 height 23
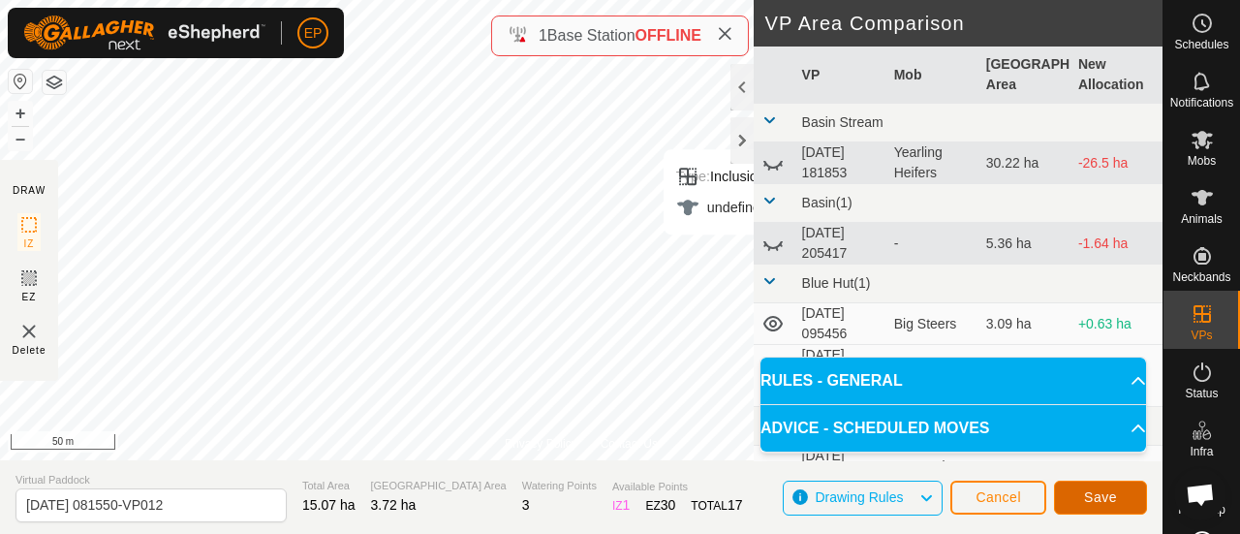
click at [1085, 495] on span "Save" at bounding box center [1100, 496] width 33 height 15
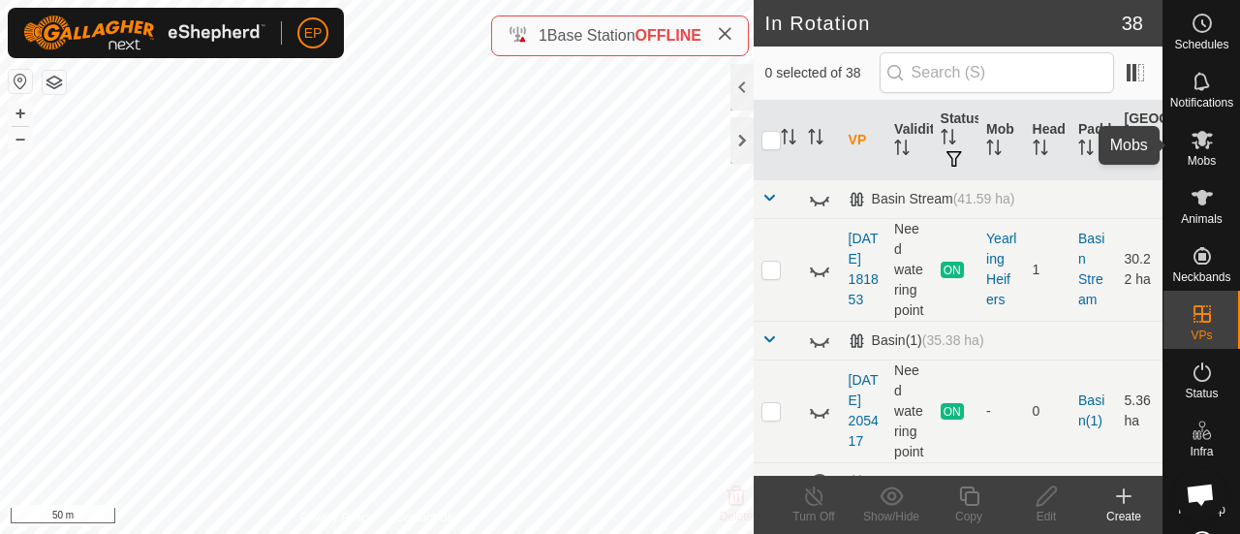
click at [1191, 144] on icon at bounding box center [1201, 140] width 21 height 18
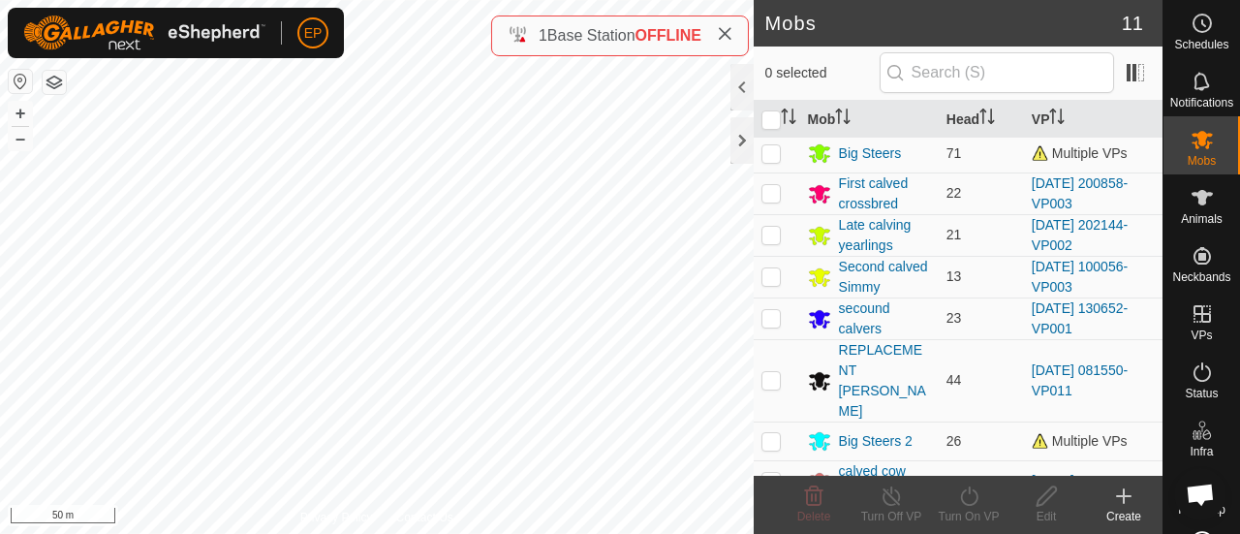
scroll to position [151, 0]
click at [769, 370] on p-checkbox at bounding box center [770, 377] width 19 height 15
checkbox input "true"
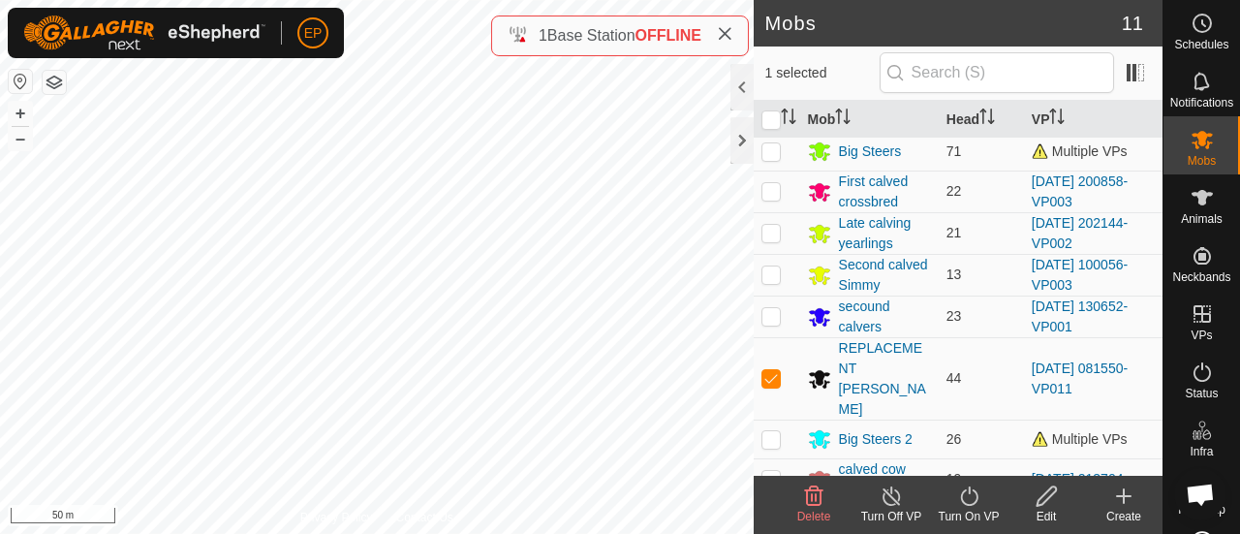
click at [966, 499] on icon at bounding box center [969, 495] width 24 height 23
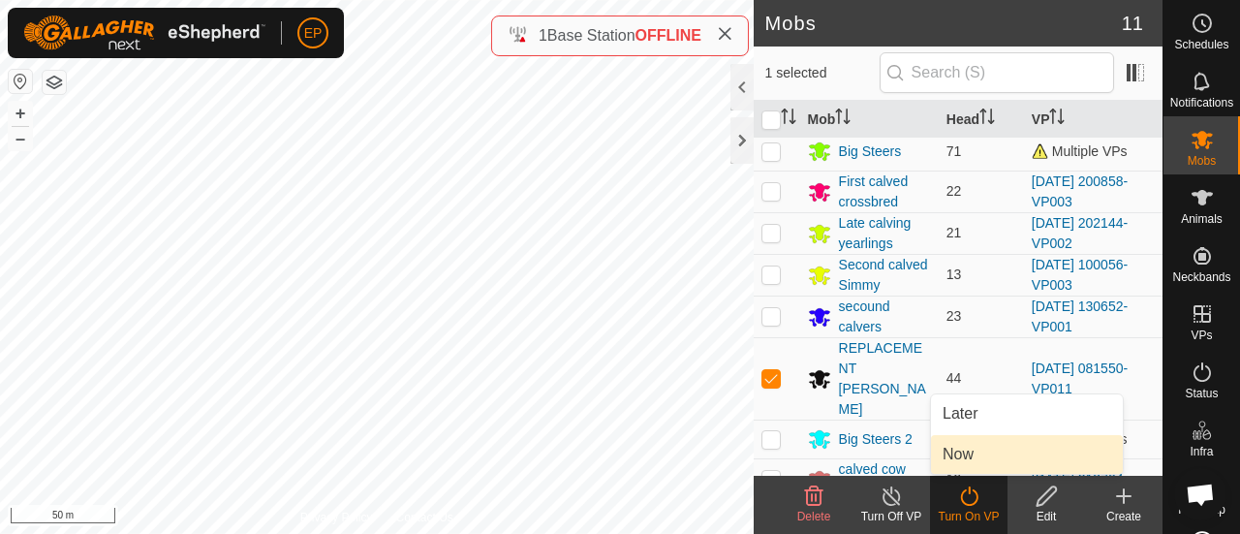
click at [957, 458] on link "Now" at bounding box center [1027, 454] width 192 height 39
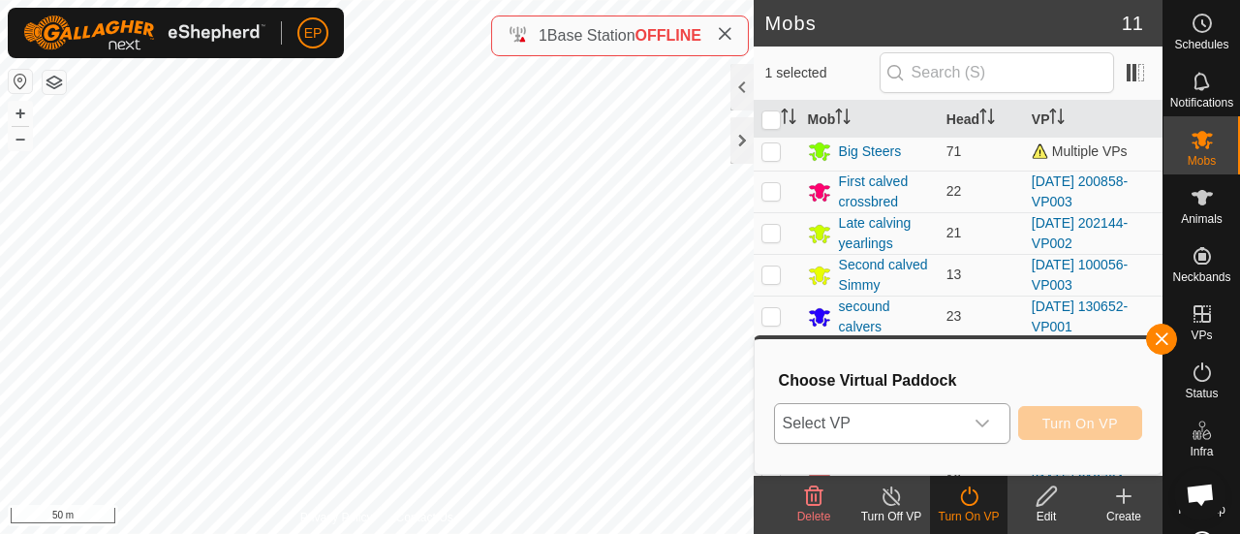
click at [924, 427] on span "Select VP" at bounding box center [869, 423] width 188 height 39
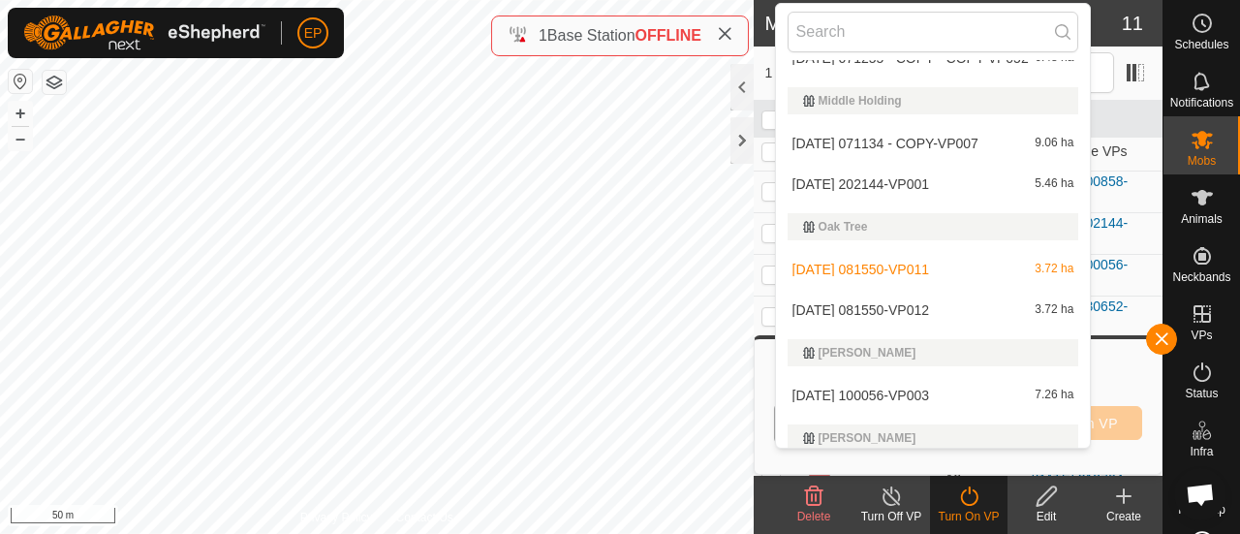
scroll to position [1583, 0]
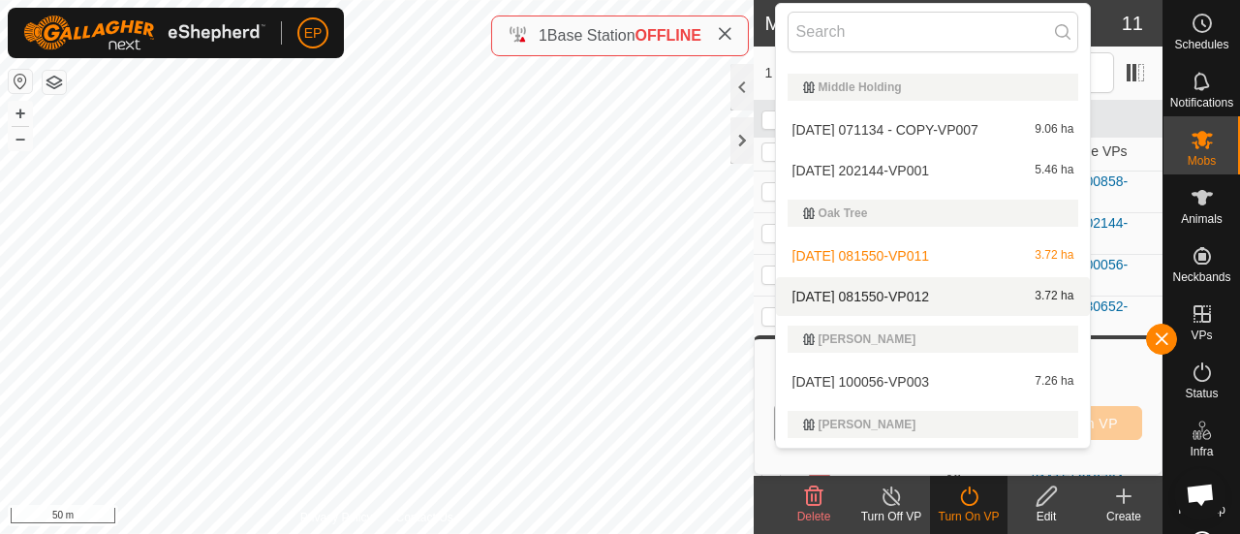
click at [980, 297] on li "[DATE] 081550-VP012 3.72 ha" at bounding box center [933, 296] width 315 height 39
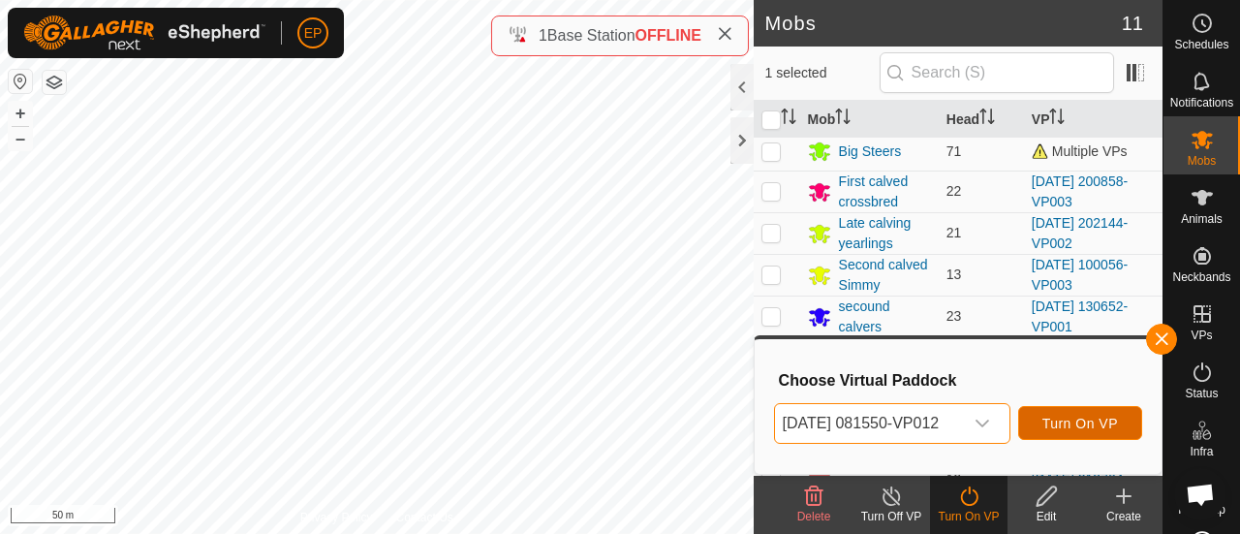
click at [1080, 429] on span "Turn On VP" at bounding box center [1080, 422] width 76 height 15
